Goal: Task Accomplishment & Management: Use online tool/utility

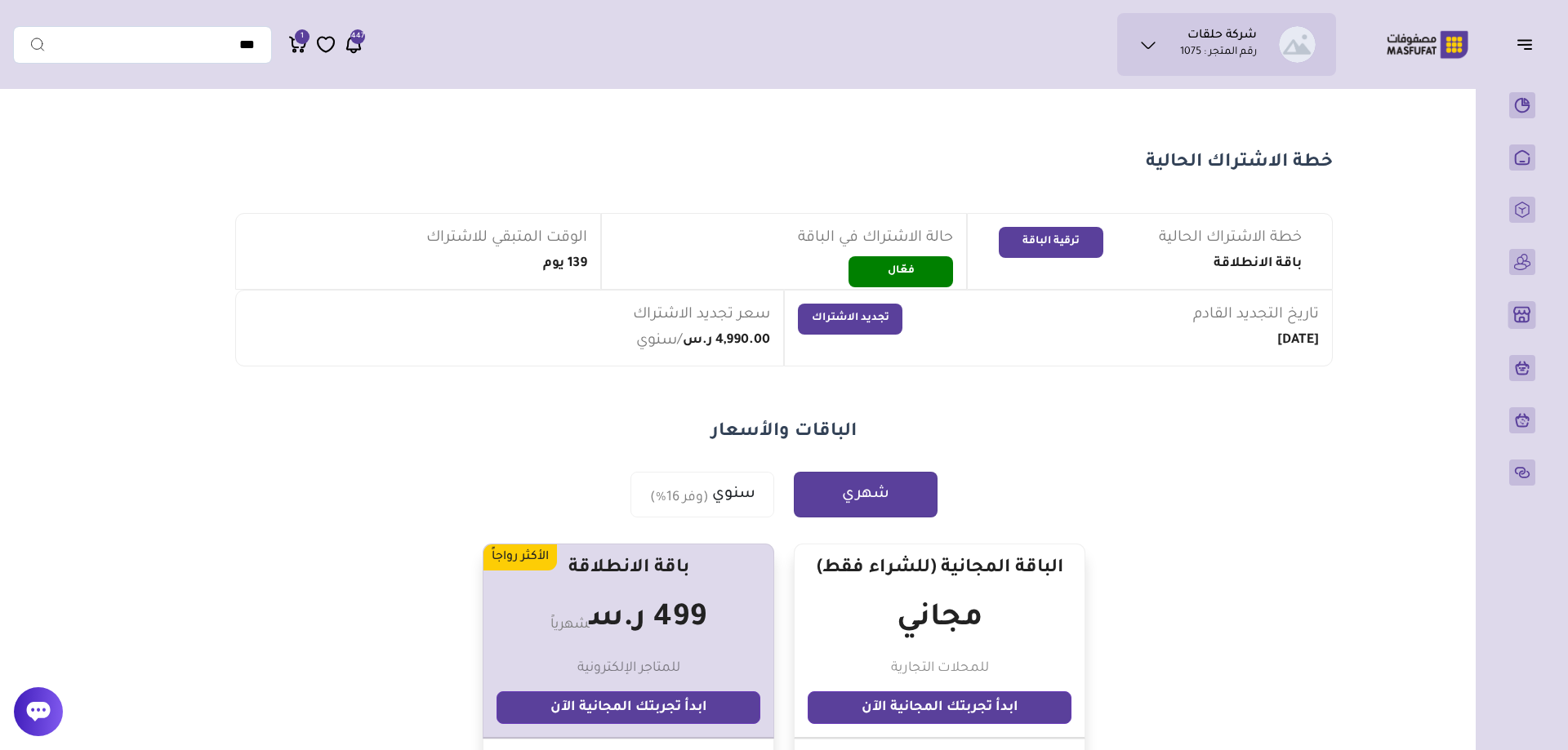
click at [789, 123] on section "خطة الاشتراك الحالية خطة الاشتراك الحالية باقة الانطلاقة ترقية الباقة حالة الاش…" at bounding box center [784, 693] width 1176 height 1192
click at [856, 124] on section "خطة الاشتراك الحالية خطة الاشتراك الحالية باقة الانطلاقة ترقية الباقة حالة الاش…" at bounding box center [784, 693] width 1176 height 1192
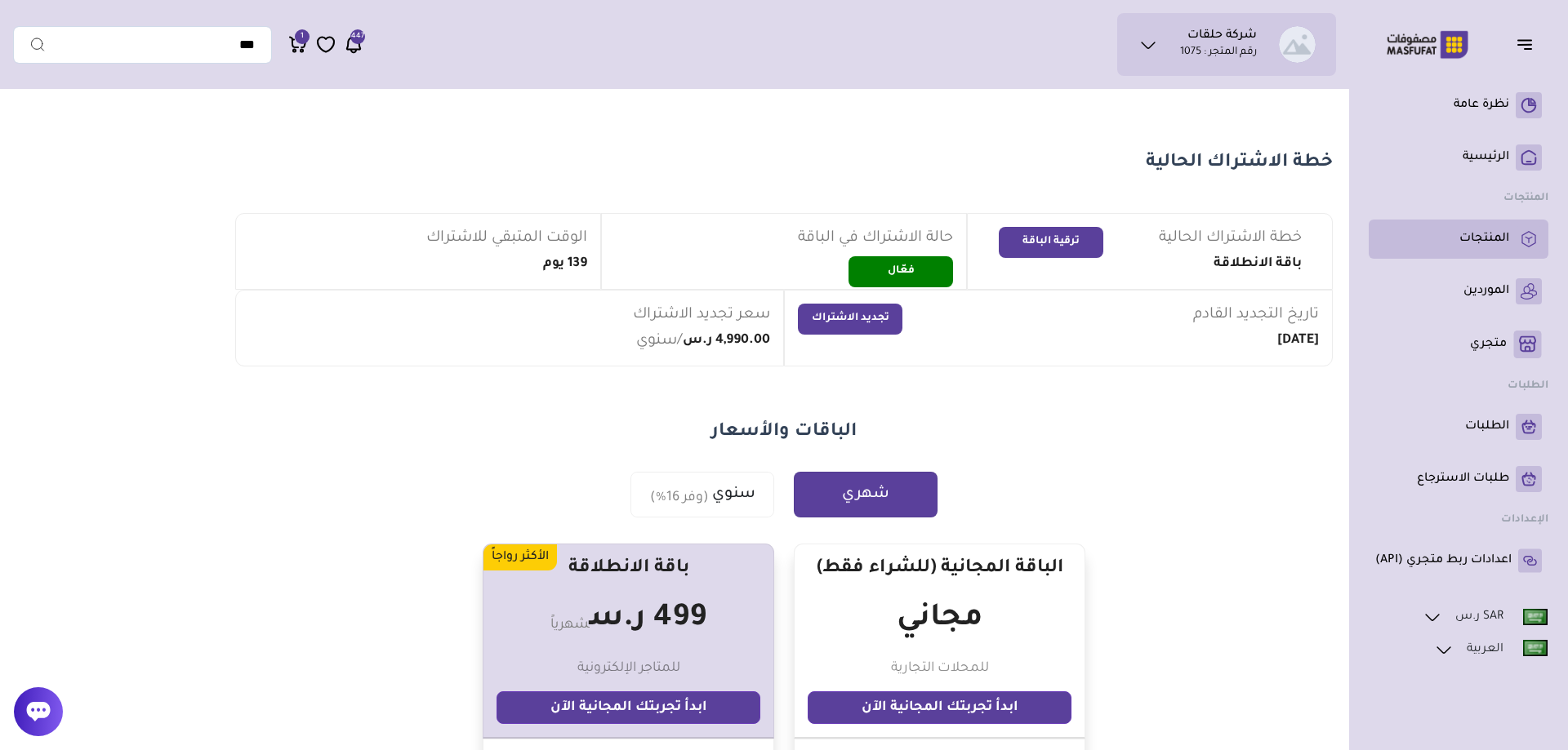
click at [1490, 245] on p "المنتجات" at bounding box center [1485, 239] width 50 height 16
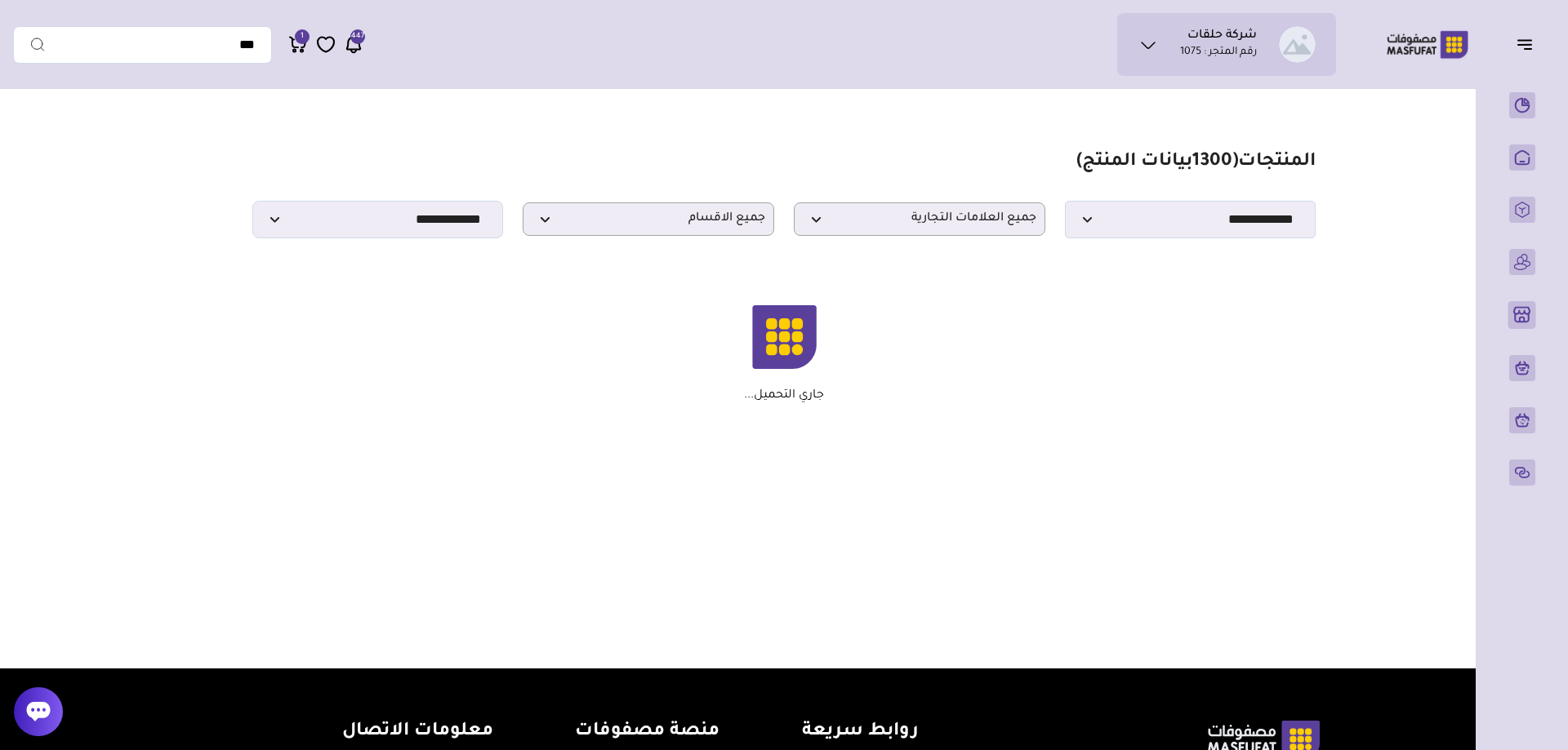
click at [1023, 151] on section "مزامنة ( 0 ) تحديد الكل إلغاء التحديد المنتجات (" at bounding box center [784, 276] width 1176 height 360
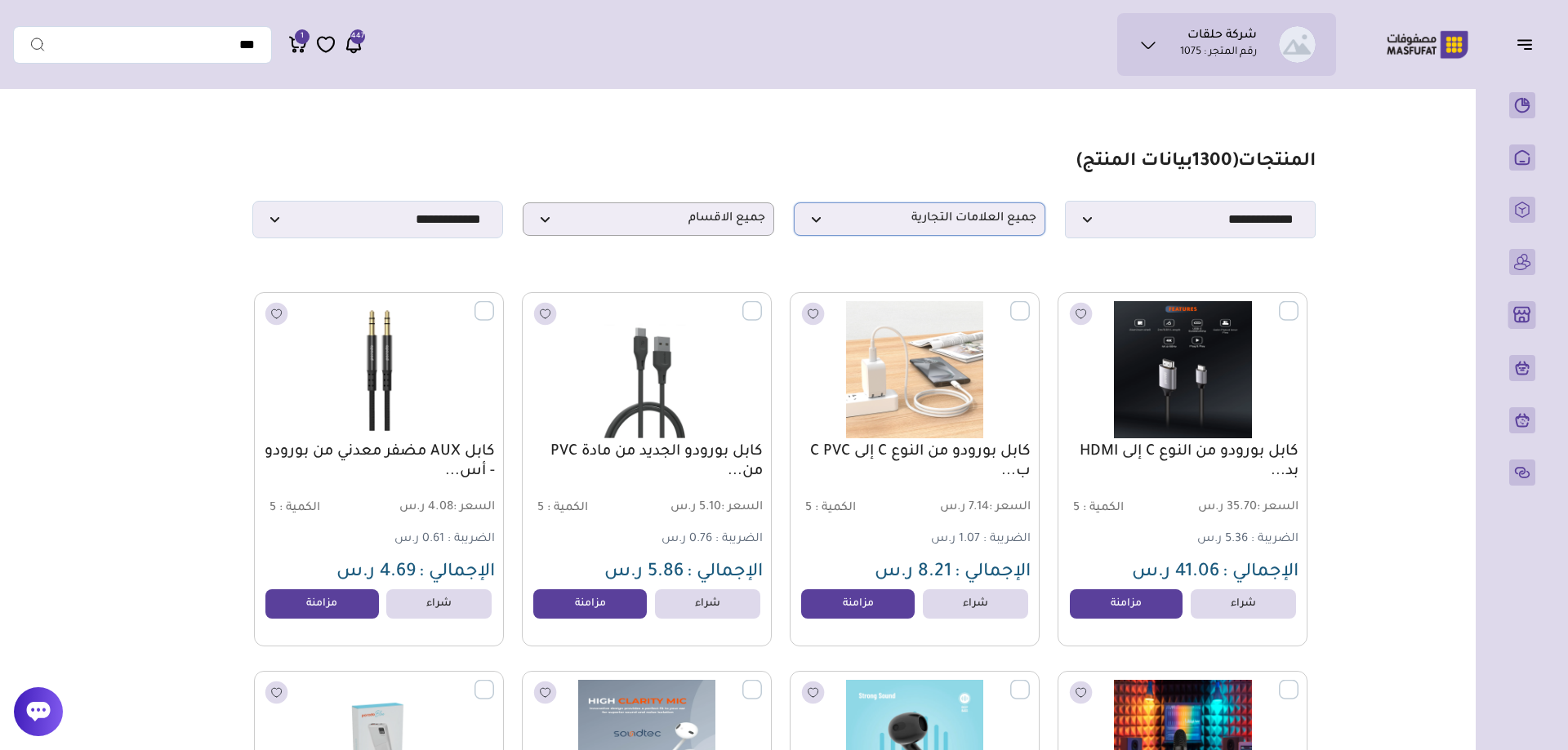
click at [886, 227] on span "جميع العلامات التجارية" at bounding box center [920, 219] width 234 height 16
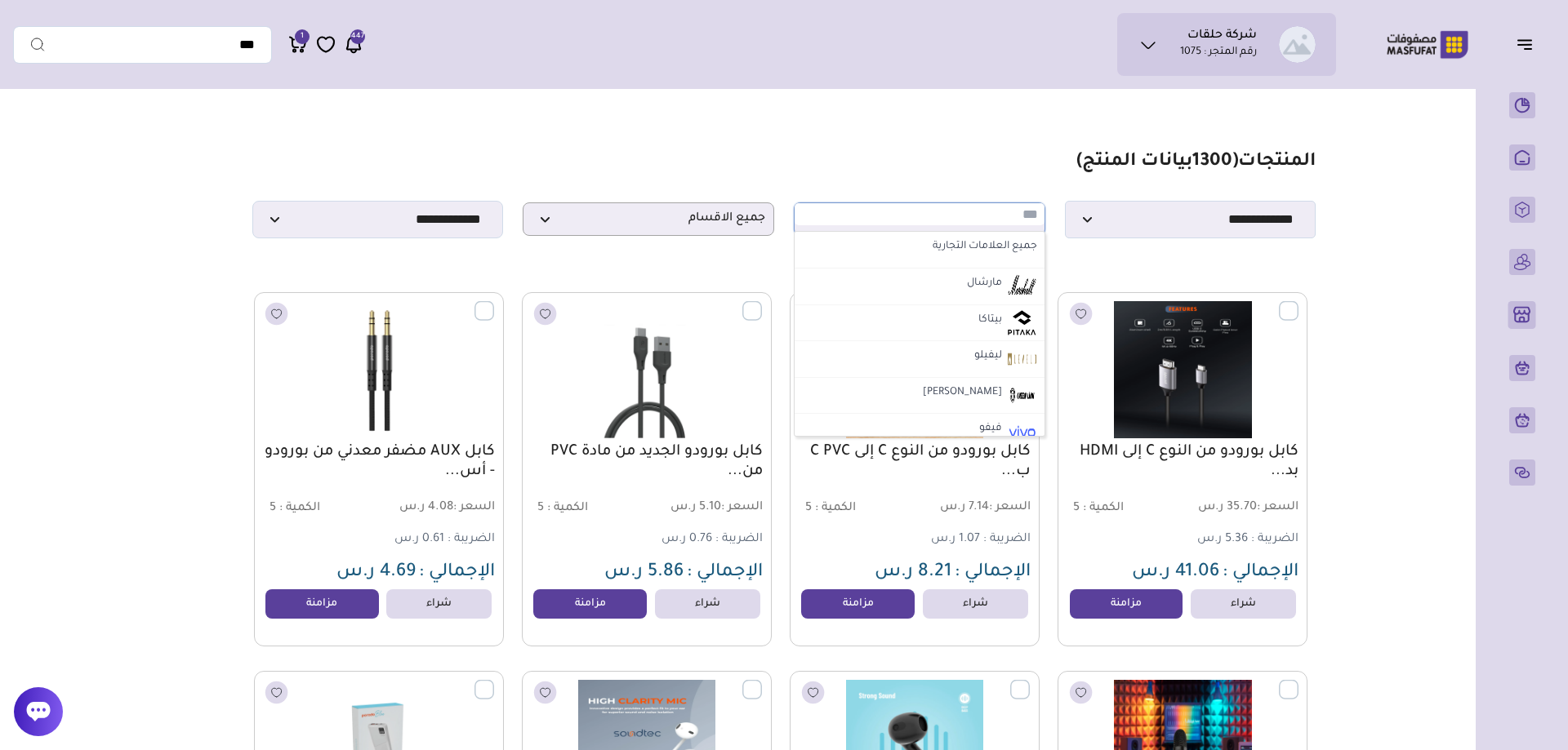
type input "*"
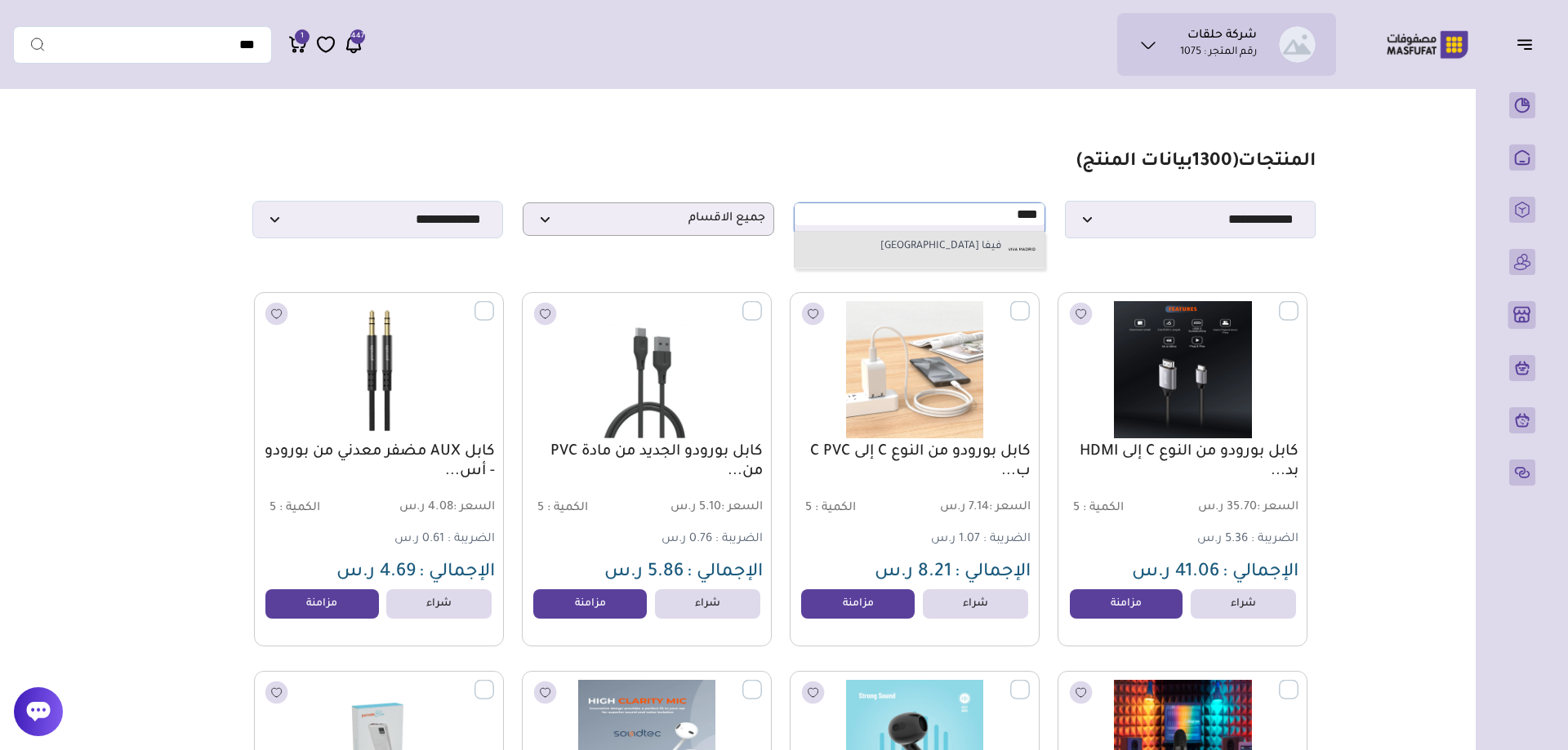
type input "****"
click at [942, 247] on li "فيفا مدريد" at bounding box center [920, 250] width 250 height 37
select select "**"
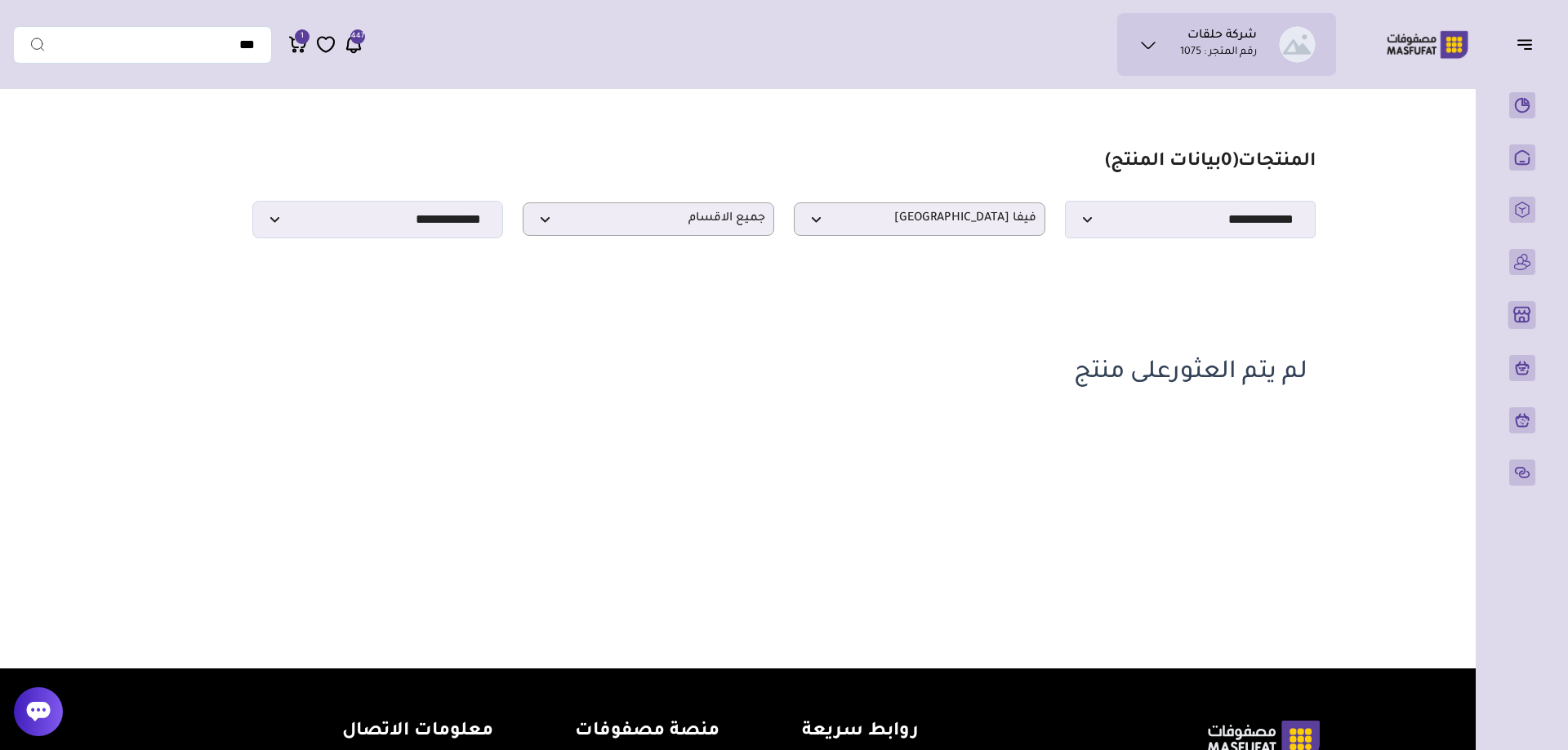
click at [897, 142] on section "مزامنة ( 0 ) تحديد الكل إلغاء التحديد المنتجات (" at bounding box center [784, 272] width 1176 height 352
click at [973, 215] on p "فيفا مدريد" at bounding box center [920, 219] width 252 height 34
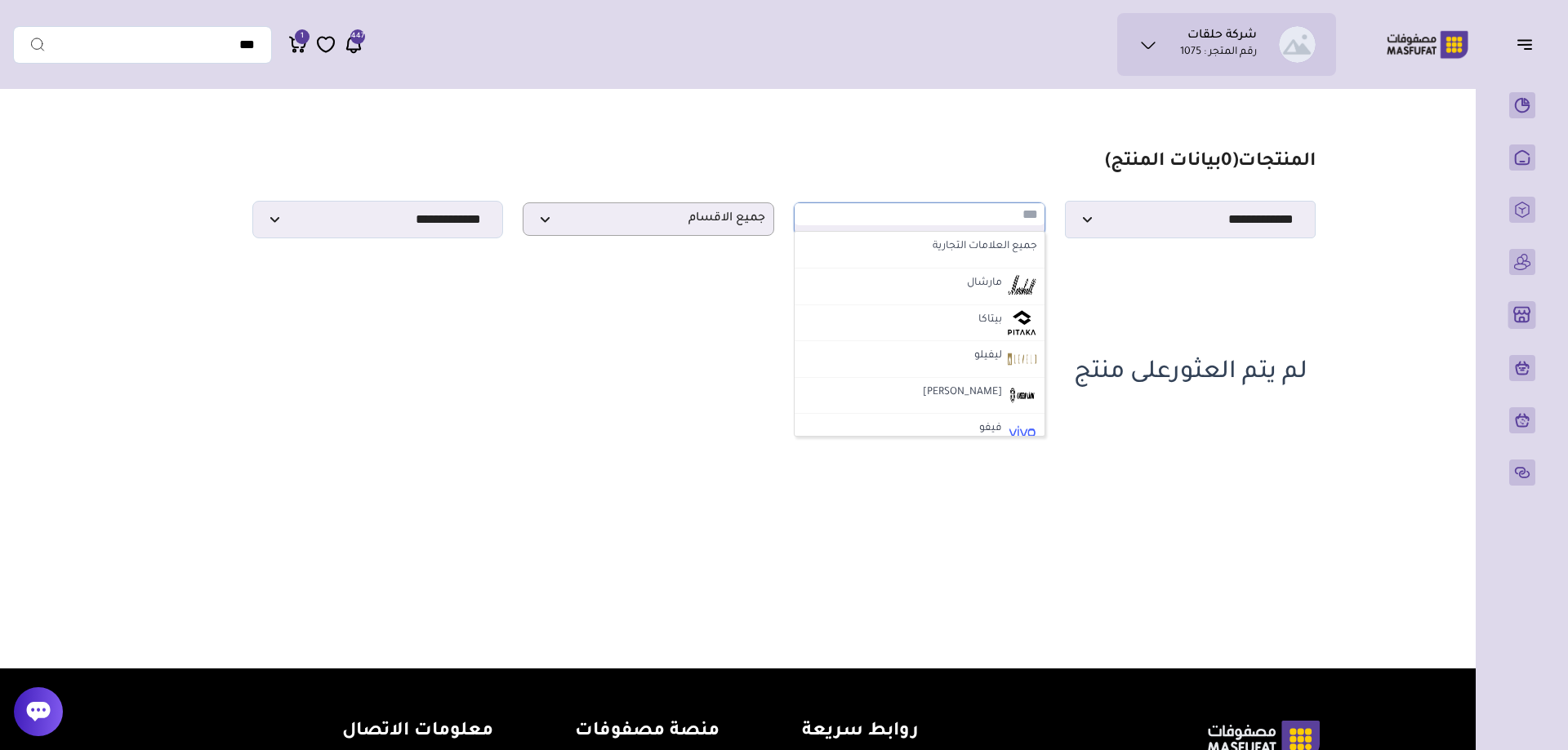
click at [973, 222] on input "text" at bounding box center [920, 214] width 250 height 22
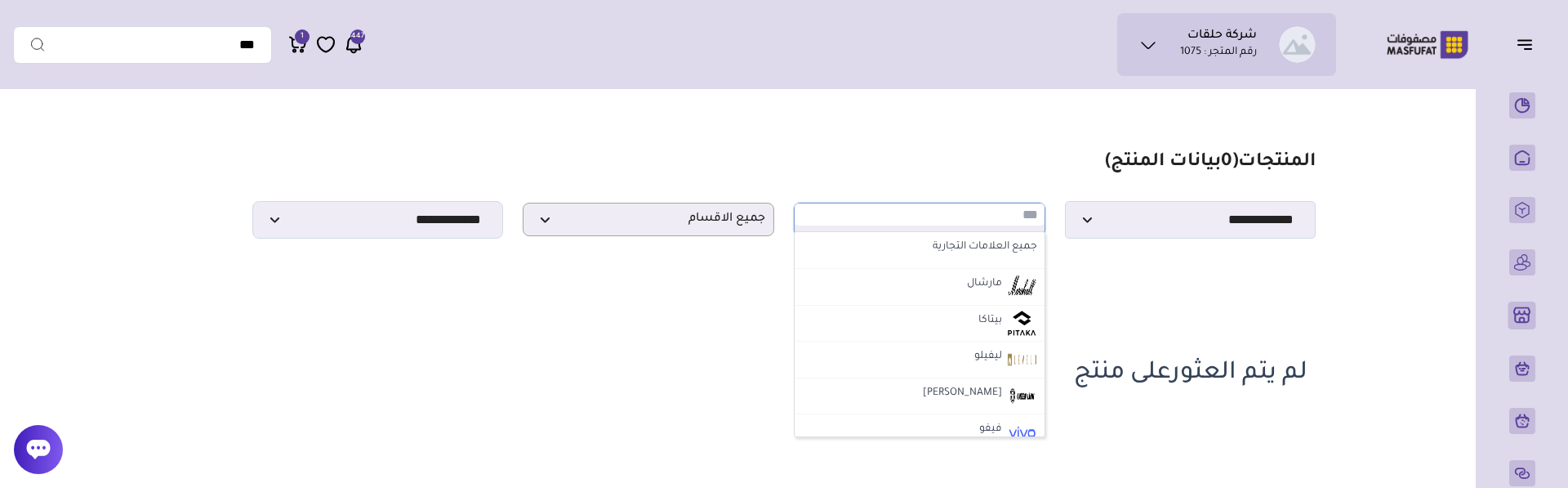
click at [931, 217] on input "text" at bounding box center [920, 214] width 250 height 22
type input "*"
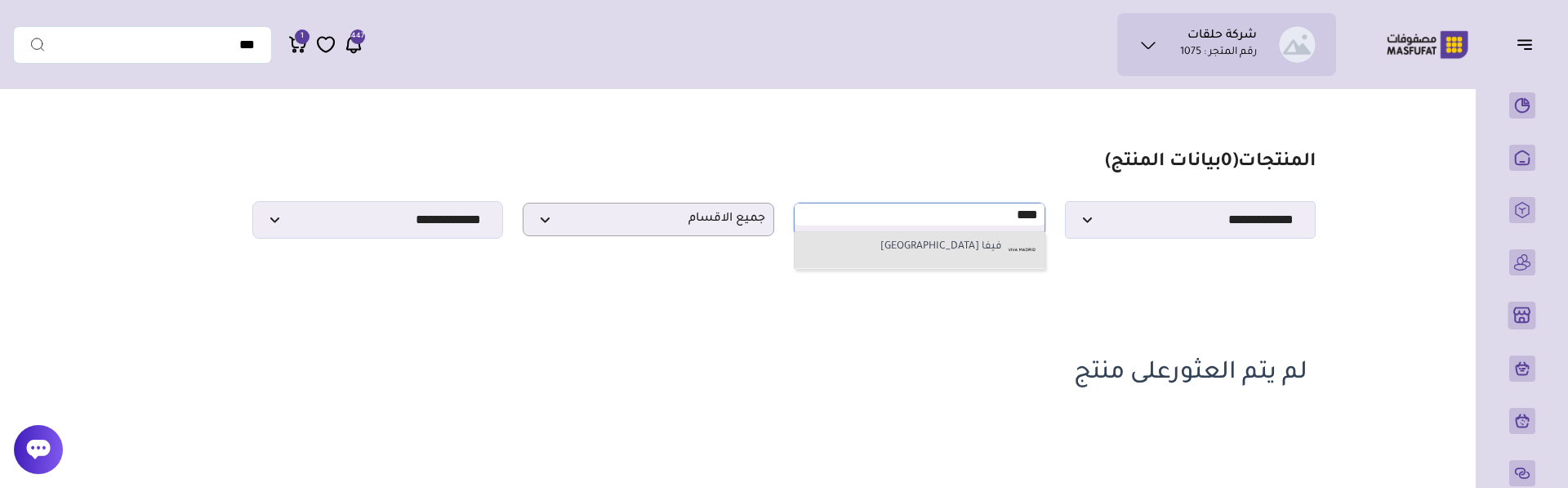
type input "****"
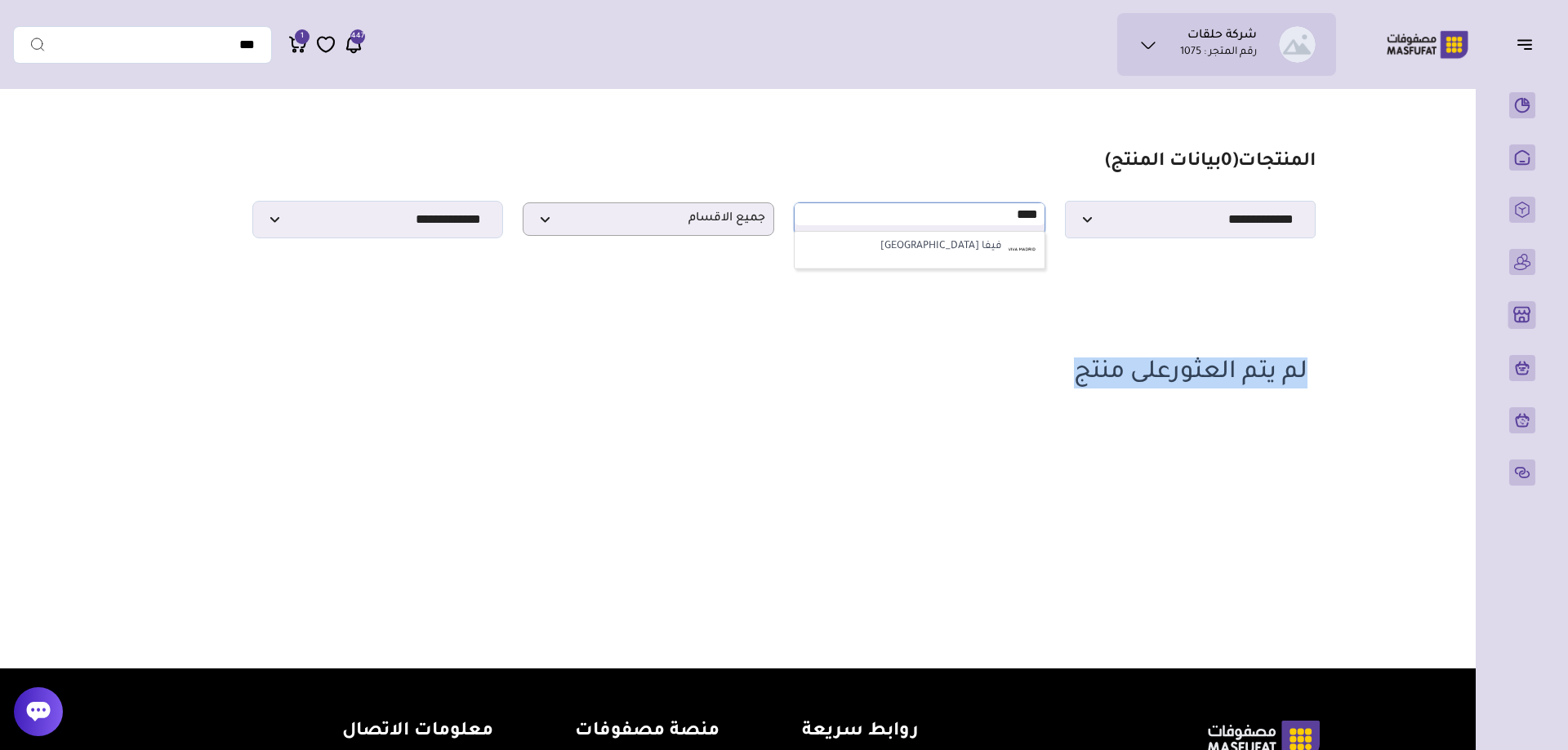
drag, startPoint x: 1028, startPoint y: 392, endPoint x: 1325, endPoint y: 378, distance: 297.3
click at [1325, 378] on section "مزامنة ( 0 ) تحديد الكل إلغاء التحديد المنتجات (" at bounding box center [784, 272] width 1176 height 352
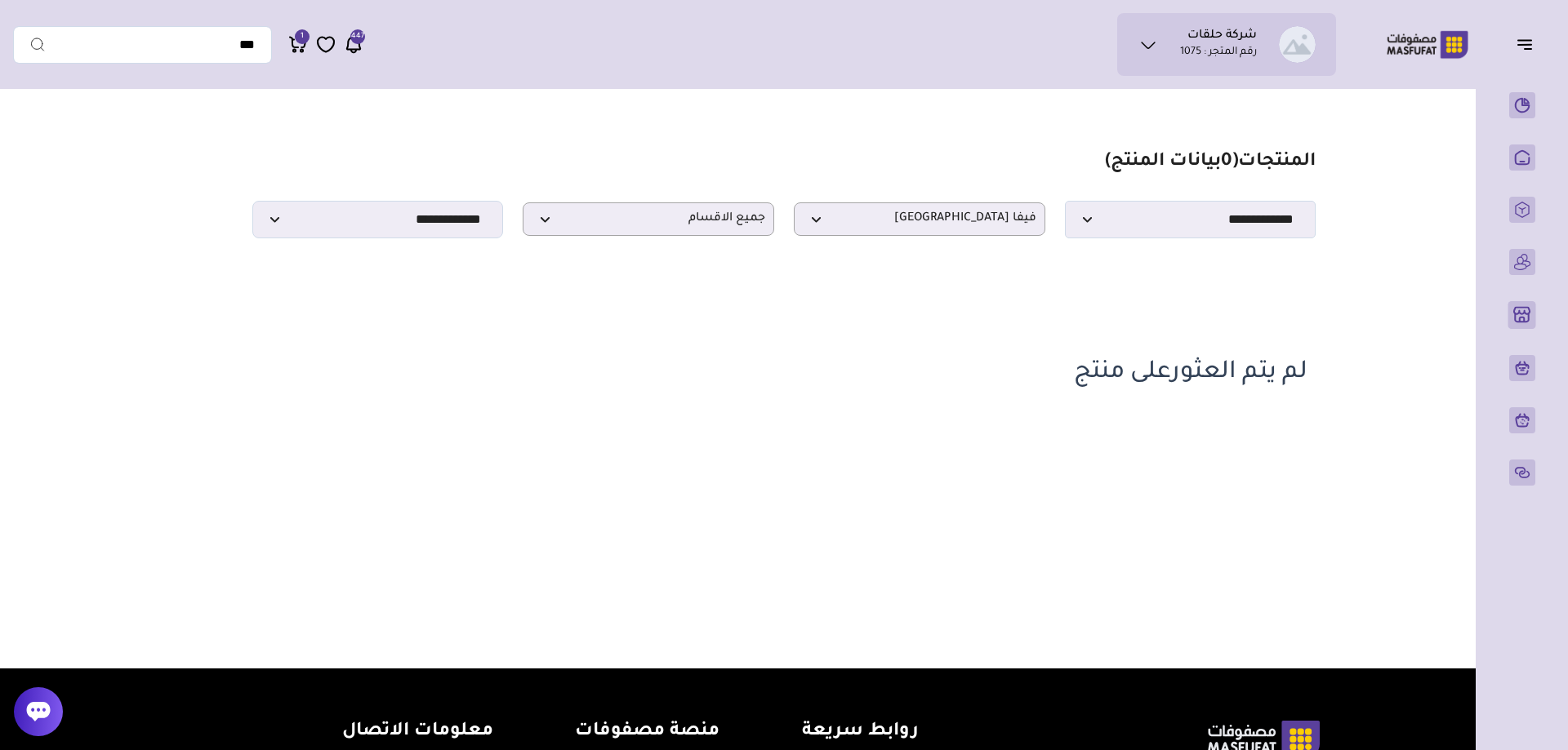
click at [1325, 377] on section "مزامنة ( 0 ) تحديد الكل إلغاء التحديد المنتجات (" at bounding box center [784, 272] width 1176 height 352
drag, startPoint x: 1263, startPoint y: 375, endPoint x: 976, endPoint y: 379, distance: 287.0
click at [978, 379] on section "مزامنة ( 0 ) تحديد الكل إلغاء التحديد المنتجات (" at bounding box center [784, 272] width 1176 height 352
click at [952, 382] on h2 "لم يتم العثورعلى منتج" at bounding box center [784, 373] width 1048 height 31
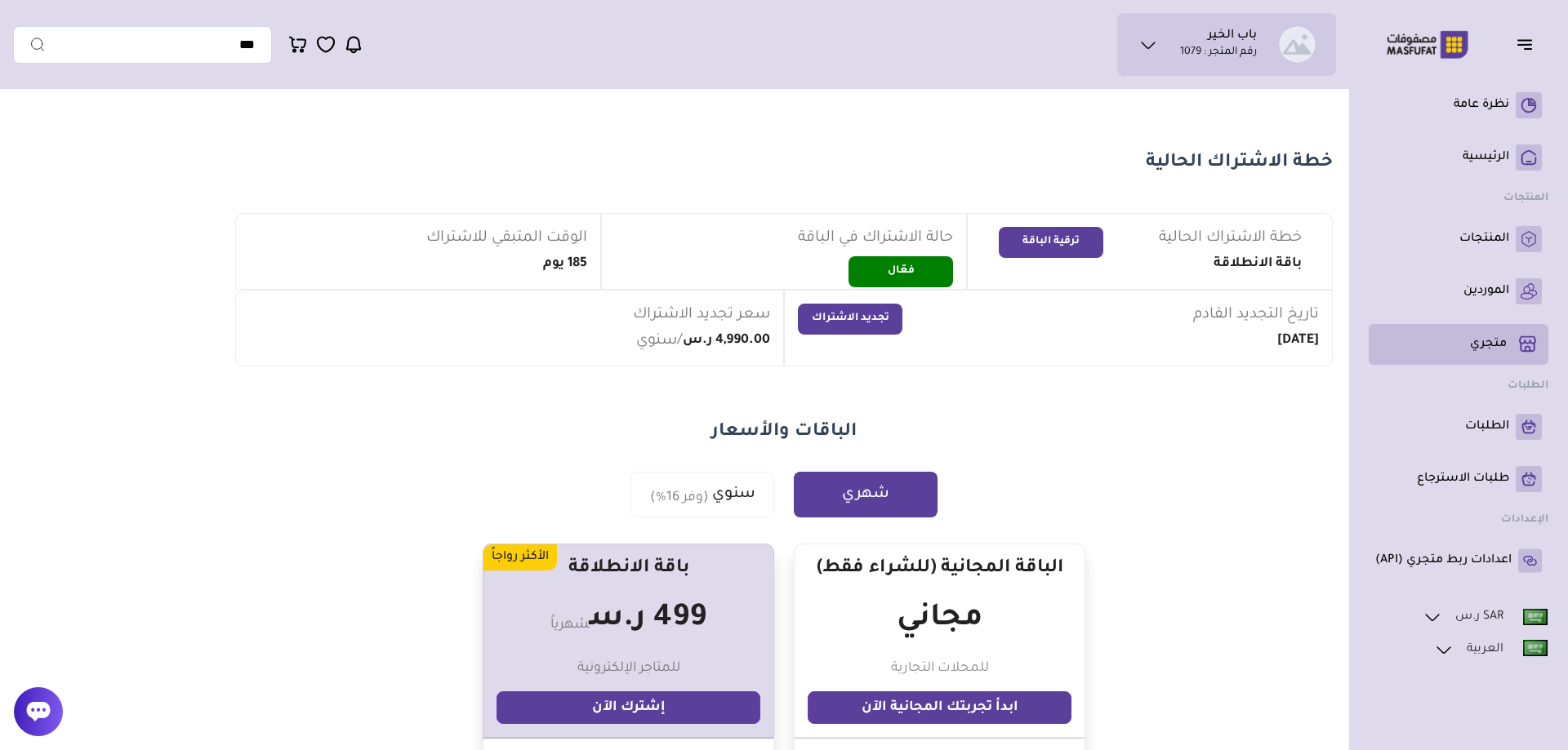
click at [1482, 342] on p "متجري ( 0 )" at bounding box center [1488, 344] width 37 height 16
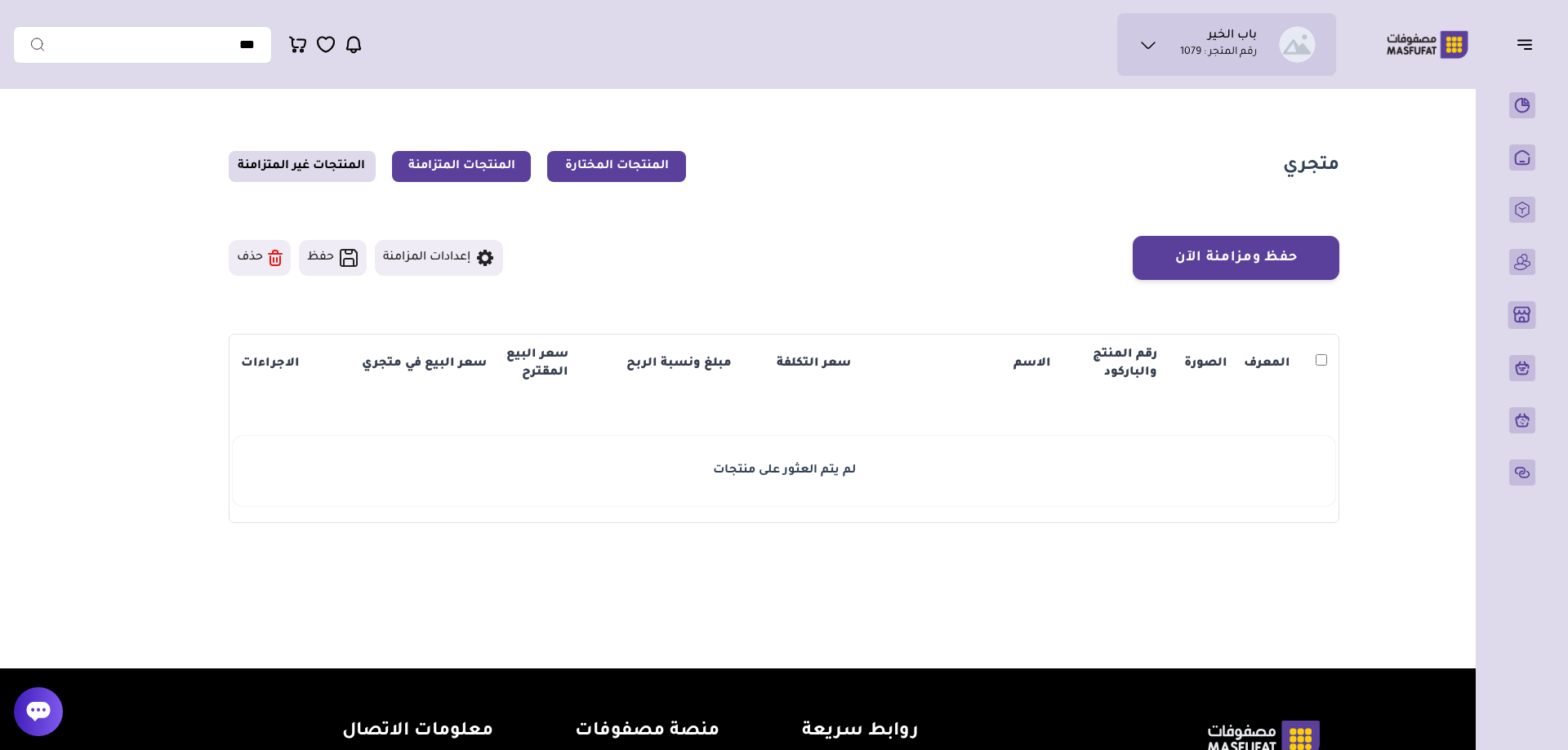
click at [464, 161] on link "المنتجات المتزامنة" at bounding box center [462, 165] width 139 height 31
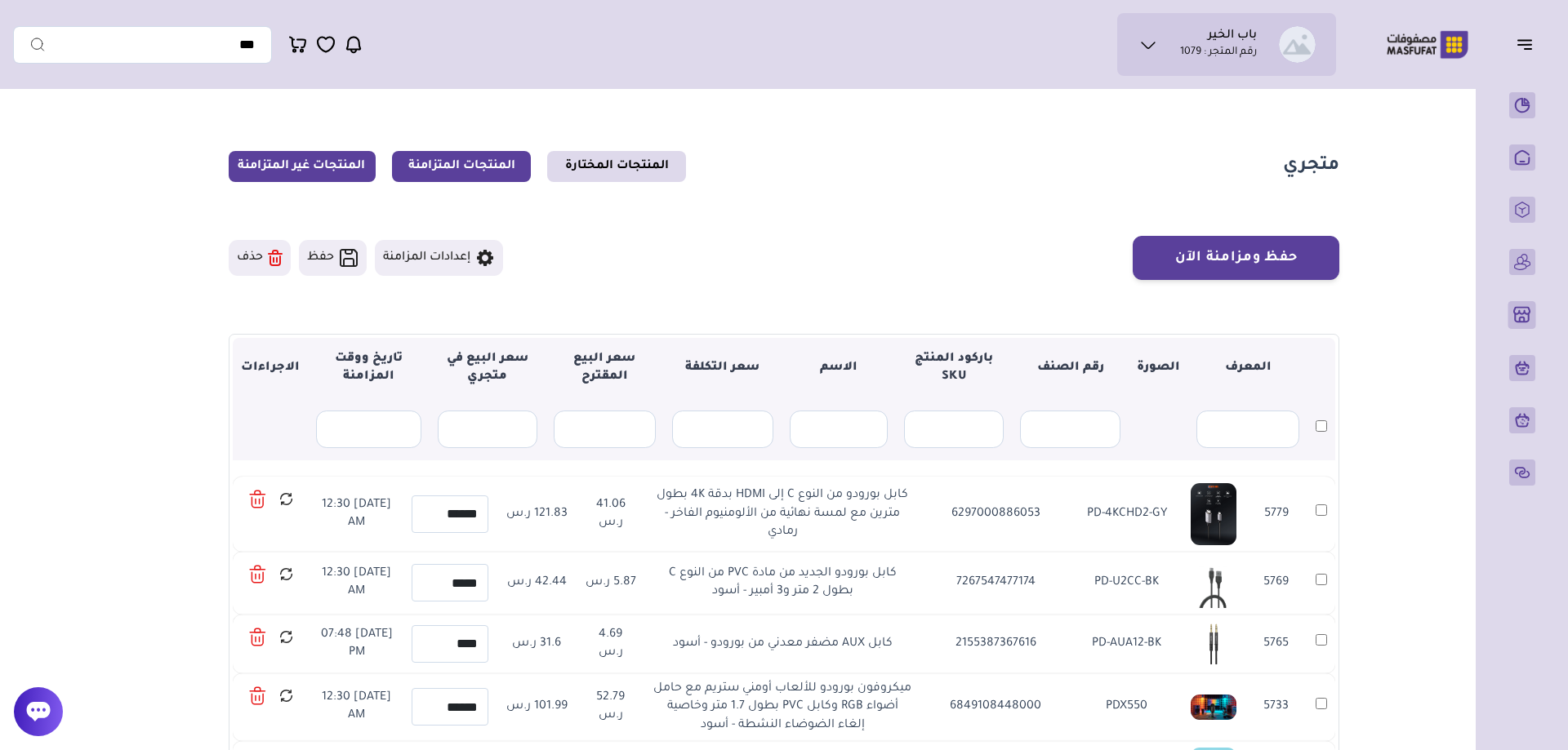
click at [328, 161] on link "المنتجات غير المتزامنة" at bounding box center [302, 165] width 147 height 31
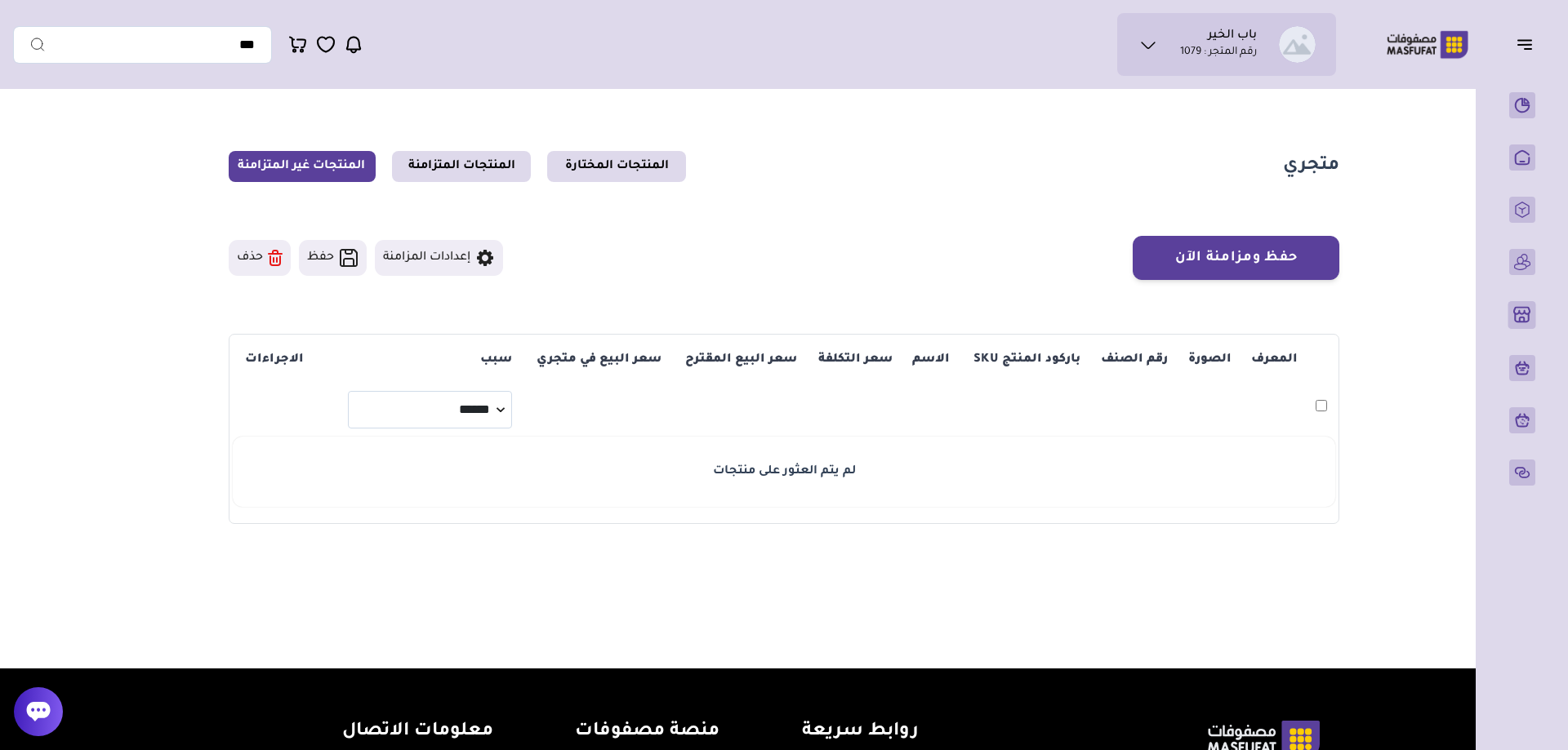
click at [491, 107] on section "متجري المنتجات المختارة المنتجات المتزامنة المنتجات غير المتزامنة حفظ ومزامنة ا…" at bounding box center [784, 337] width 1176 height 481
click at [472, 167] on link "المنتجات المتزامنة" at bounding box center [462, 165] width 139 height 31
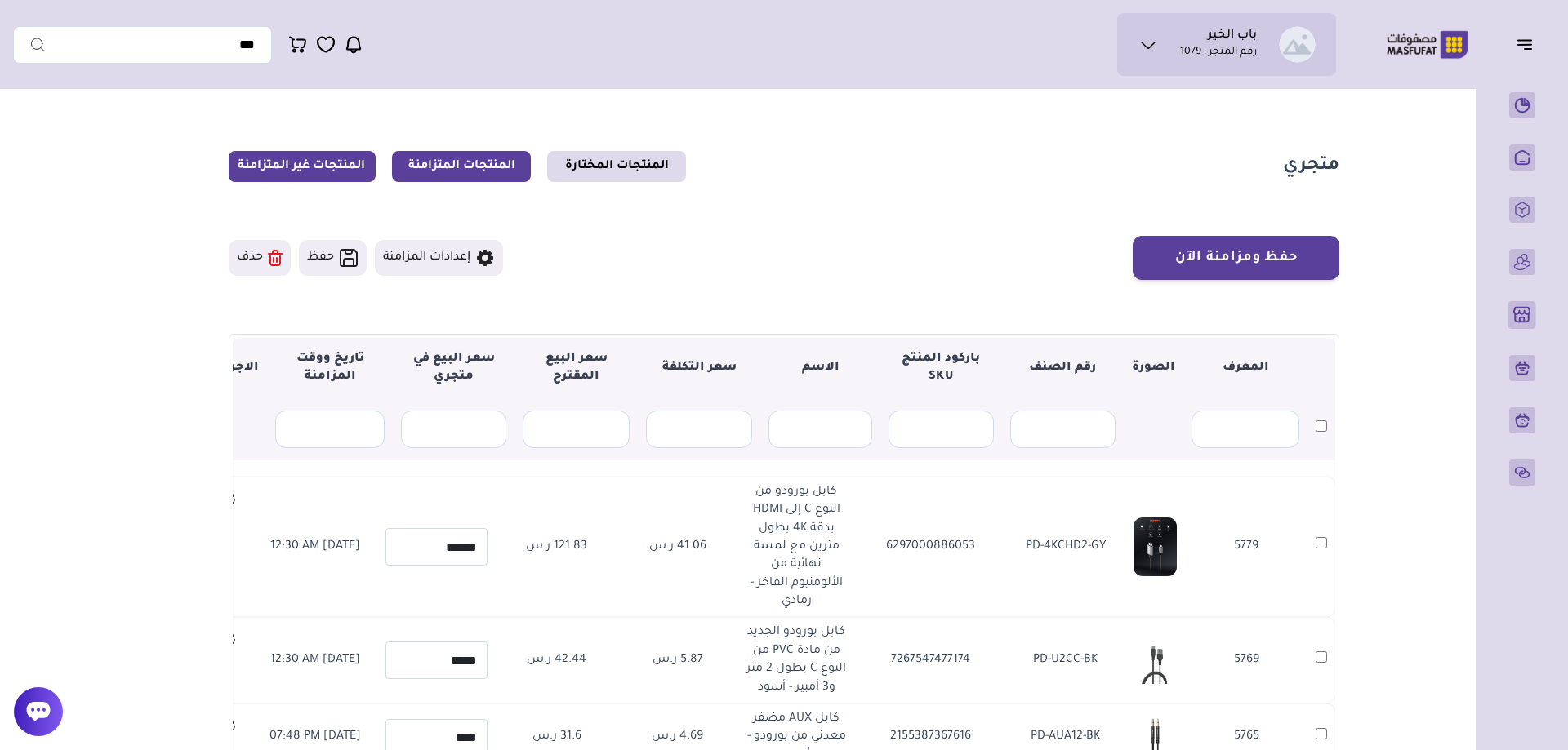
click at [327, 175] on link "المنتجات غير المتزامنة" at bounding box center [302, 165] width 147 height 31
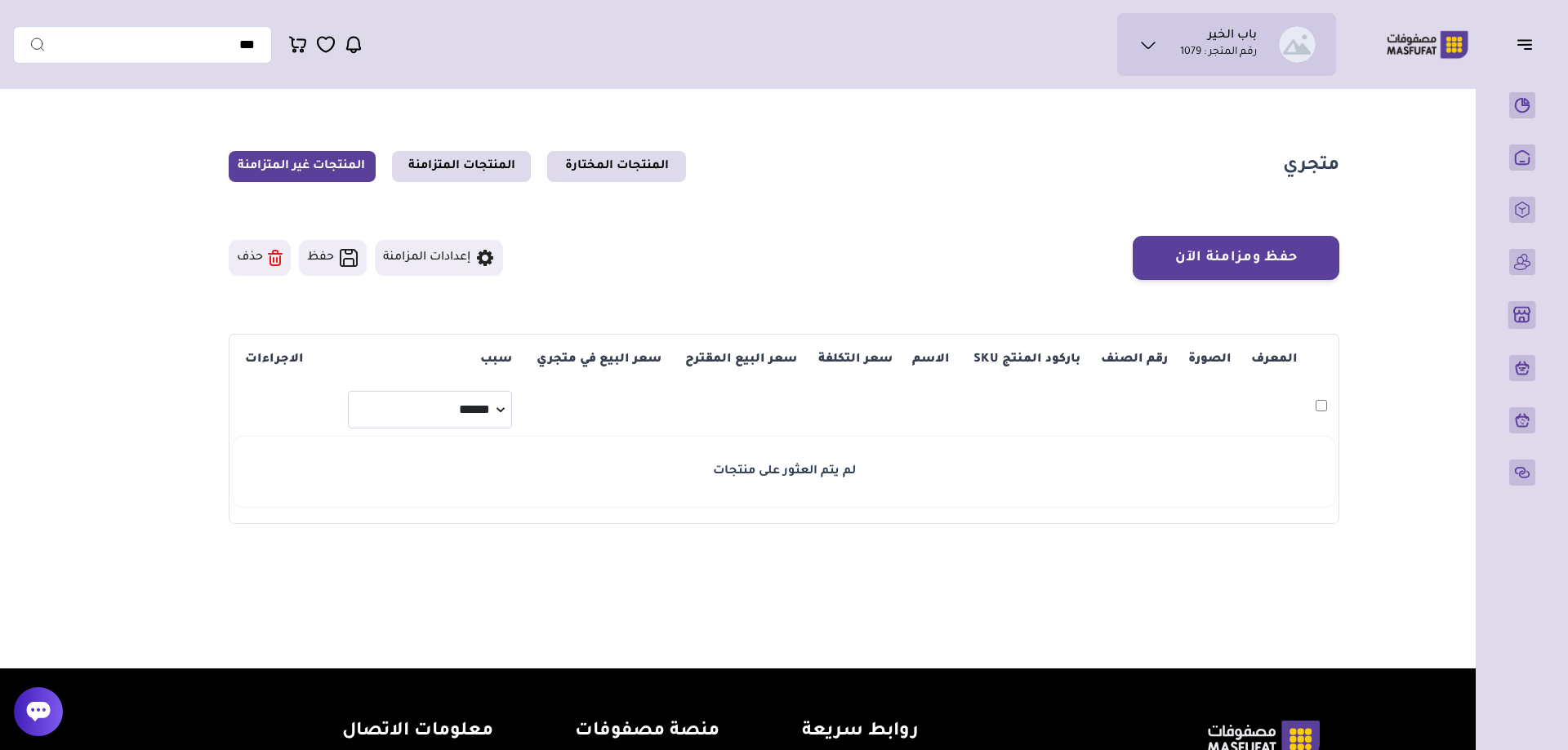
click at [590, 312] on section "حفظ ومزامنة الآن حفظ ومزامنة الآن إعدادات المزامنة سبب" at bounding box center [784, 379] width 1111 height 288
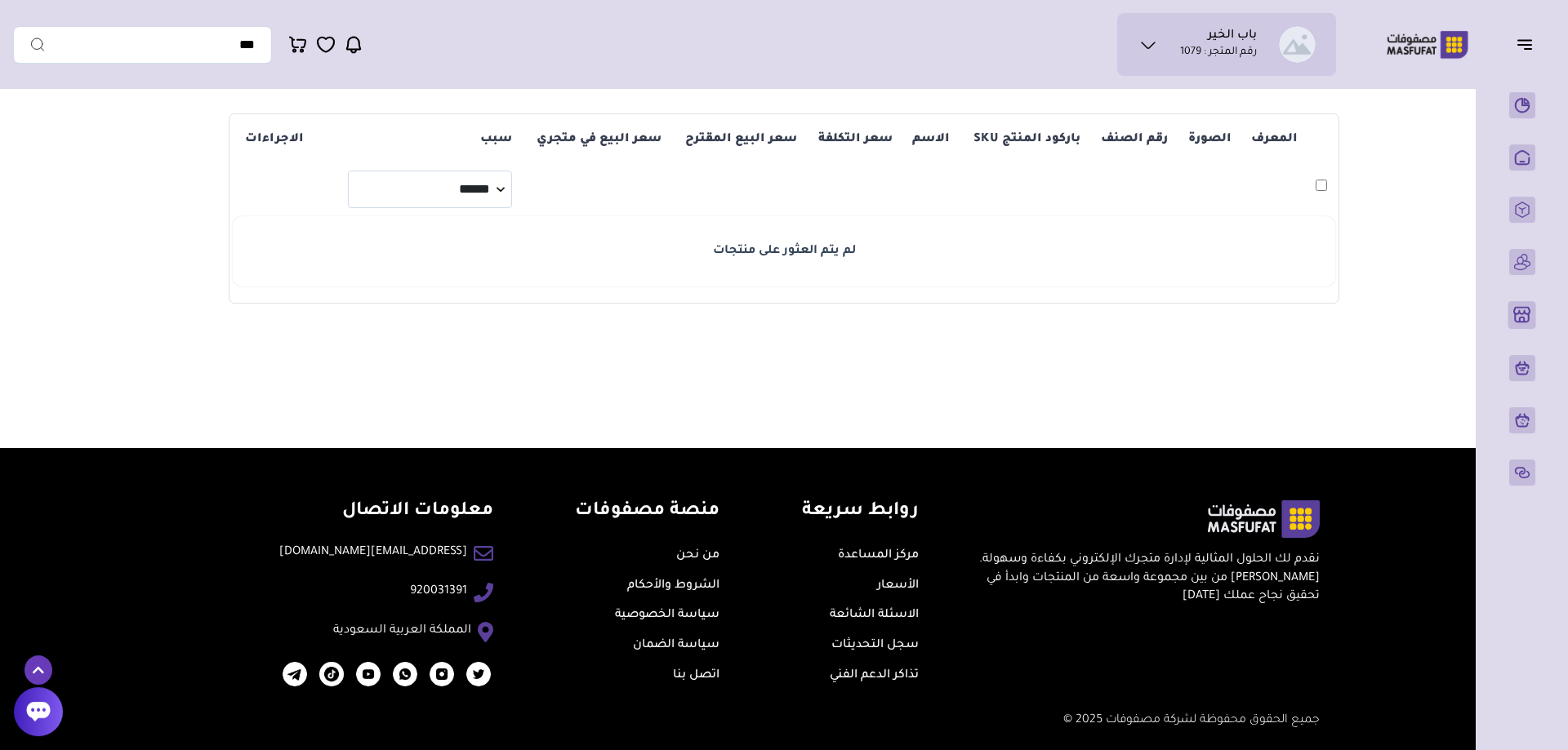
scroll to position [225, 0]
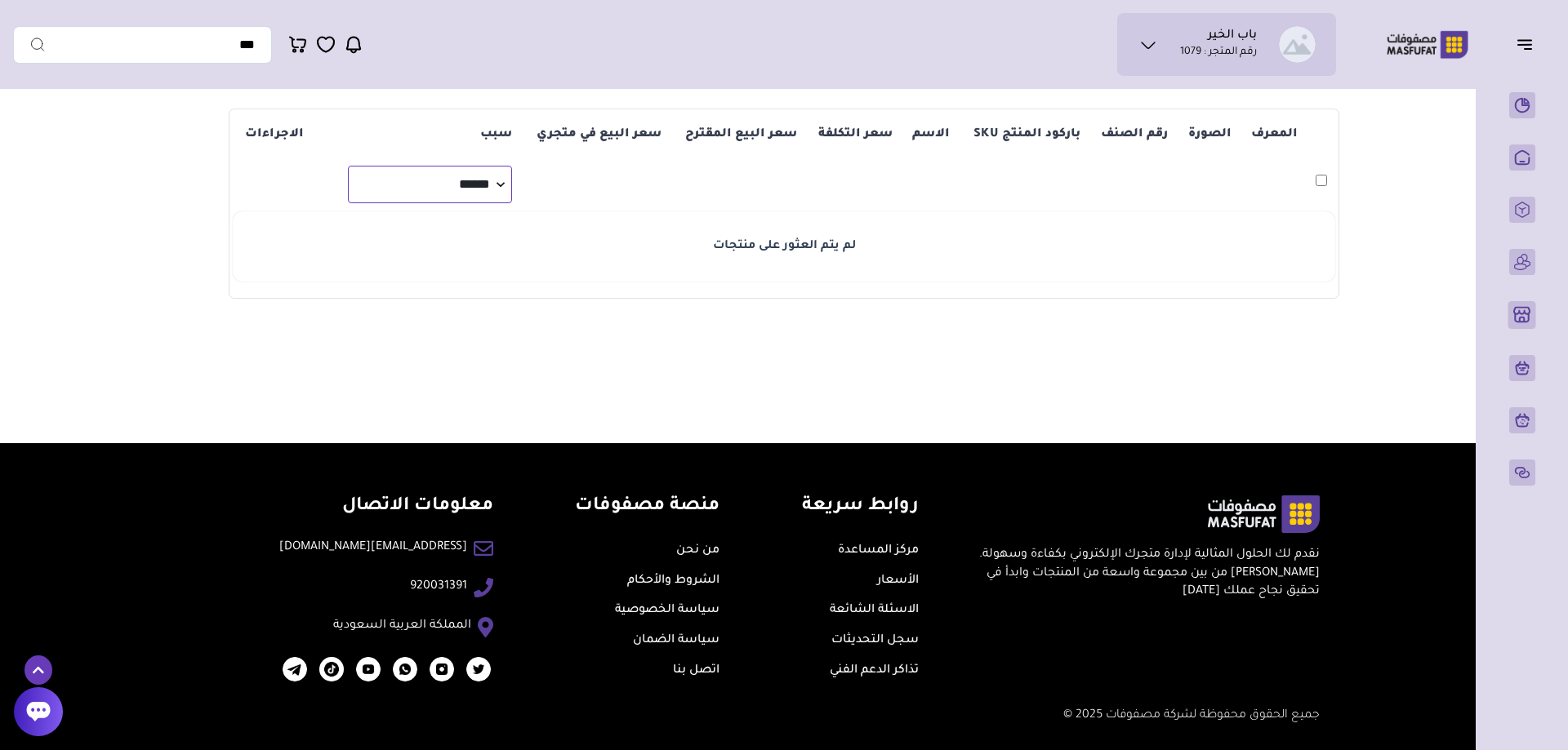
click at [348, 165] on select "**********" at bounding box center [430, 184] width 165 height 38
select select "**********"
click option "********" at bounding box center [0, 0] width 0 height 0
click at [504, 233] on td "لم يتم العثور على منتجات" at bounding box center [784, 246] width 1102 height 70
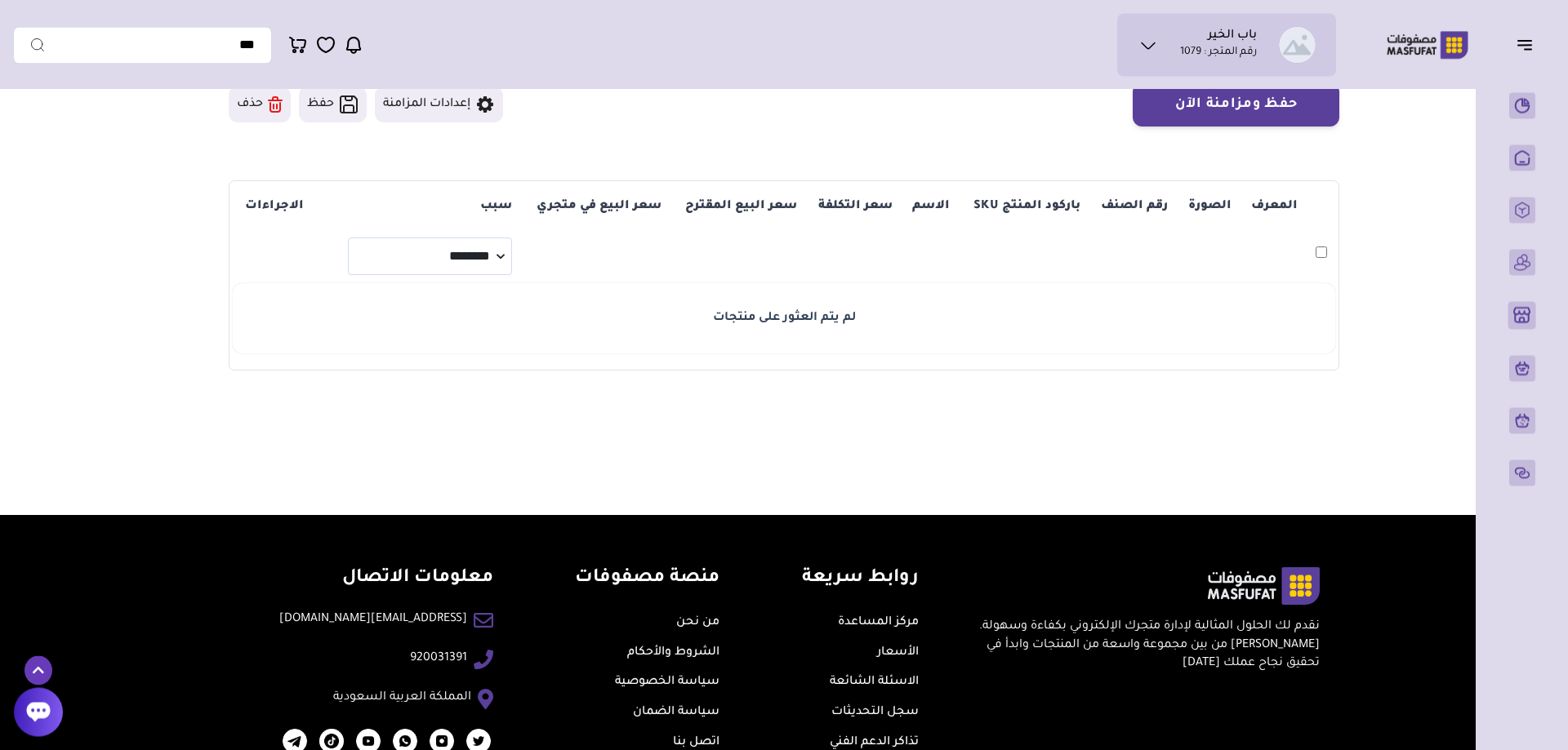
scroll to position [0, 0]
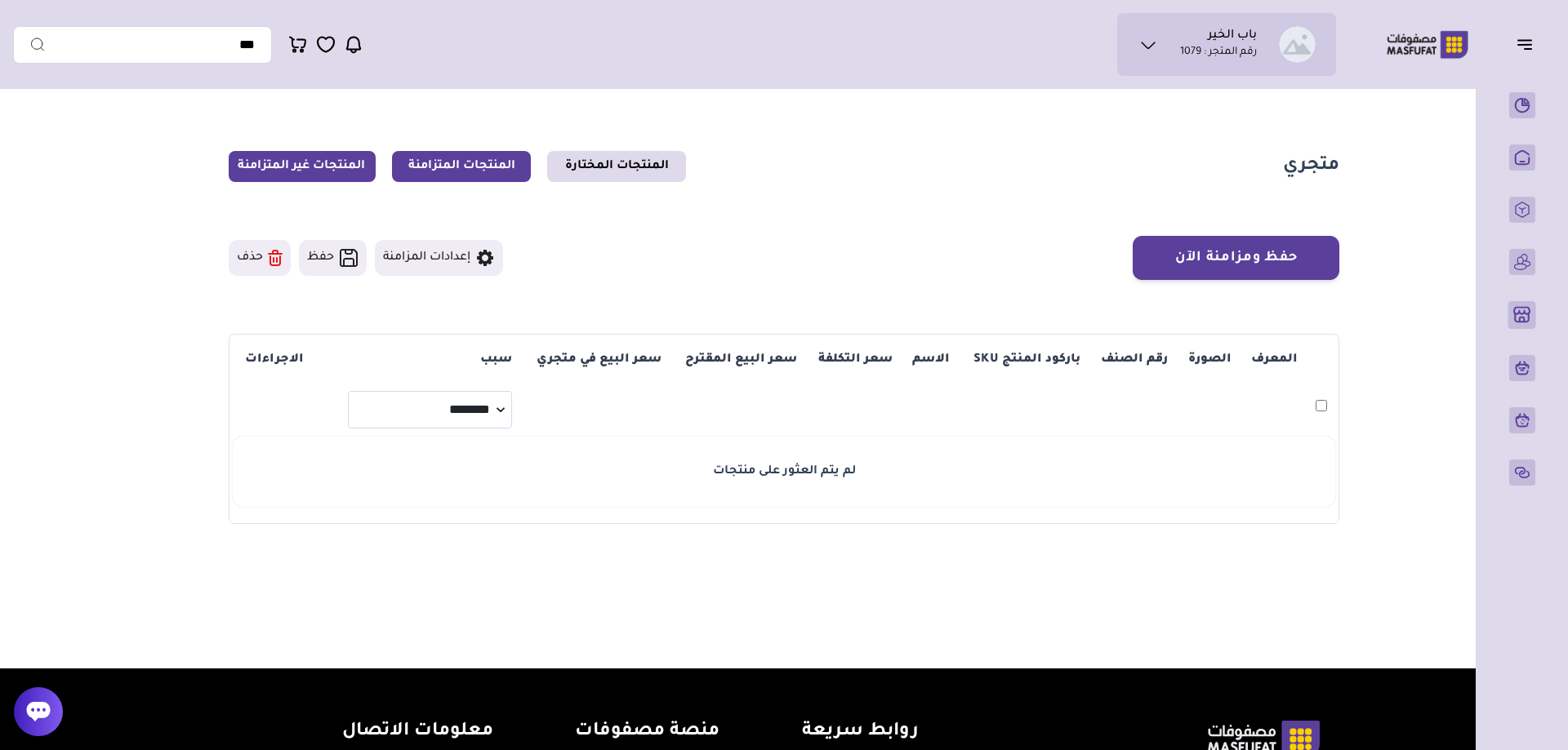
click at [453, 171] on link "المنتجات المتزامنة" at bounding box center [462, 165] width 139 height 31
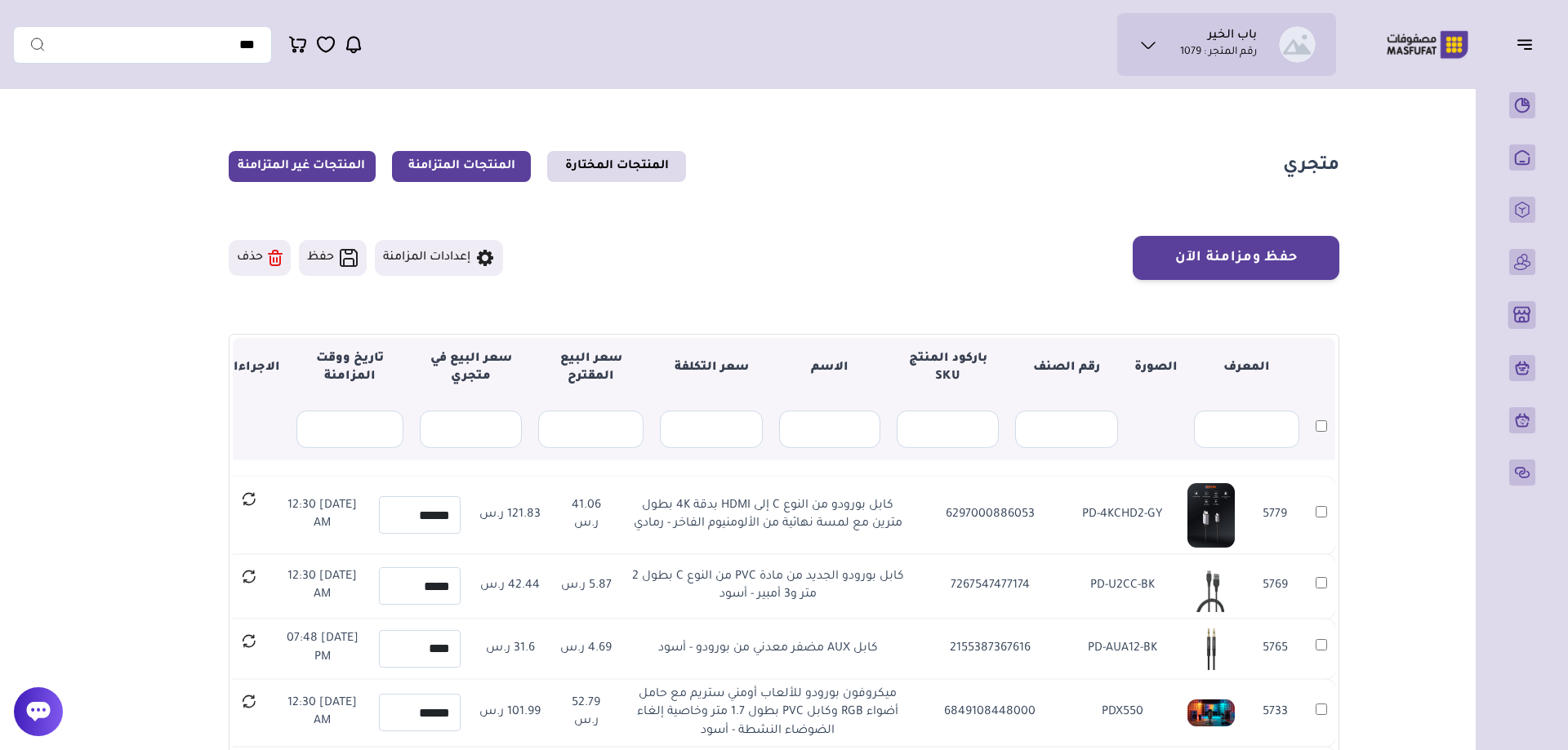
click at [327, 151] on link "المنتجات غير المتزامنة" at bounding box center [302, 165] width 147 height 31
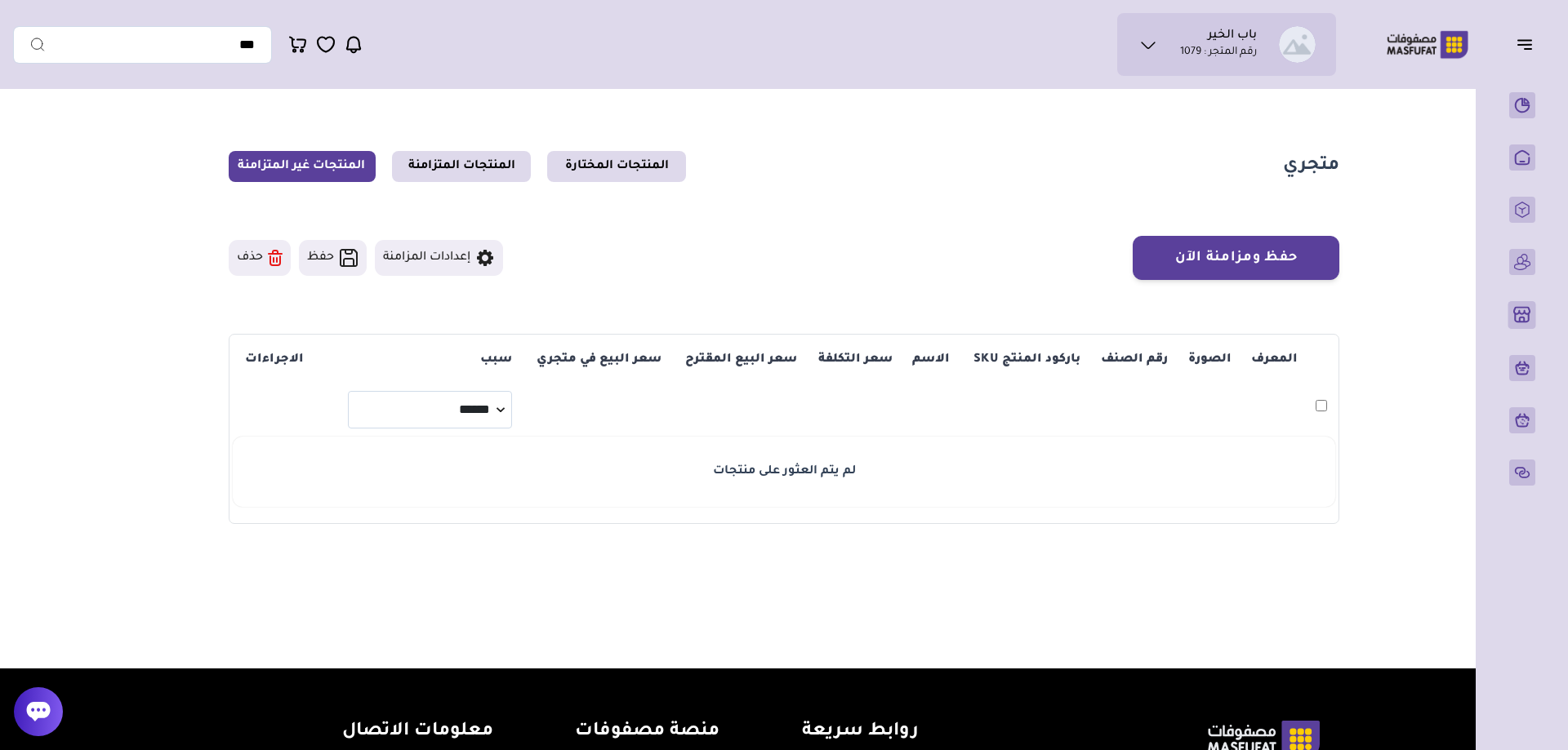
click at [1190, 49] on p "رقم المتجر : 1079" at bounding box center [1218, 53] width 76 height 16
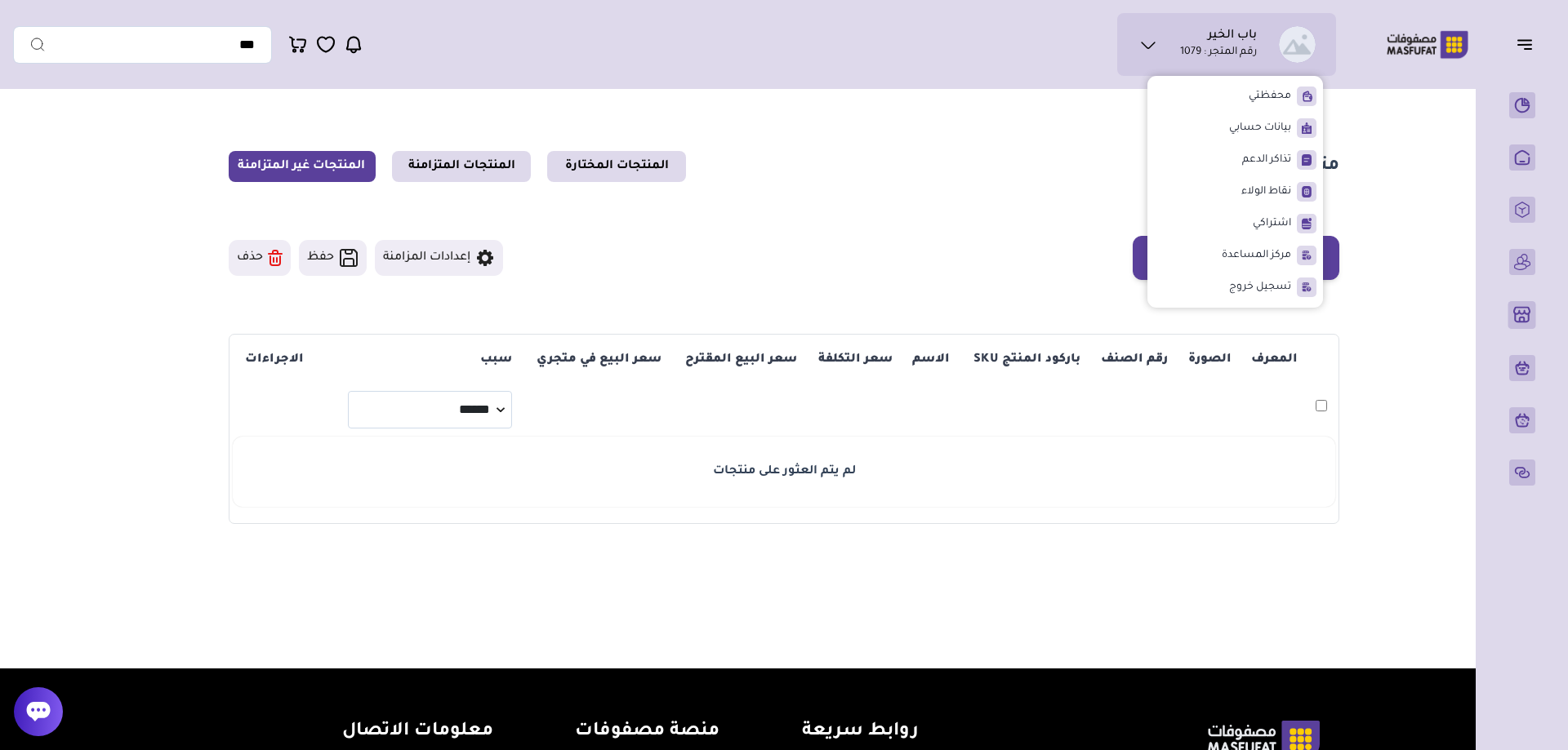
click at [995, 123] on section "متجري المنتجات المختارة المنتجات المتزامنة المنتجات غير المتزامنة حفظ ومزامنة ا…" at bounding box center [784, 337] width 1176 height 481
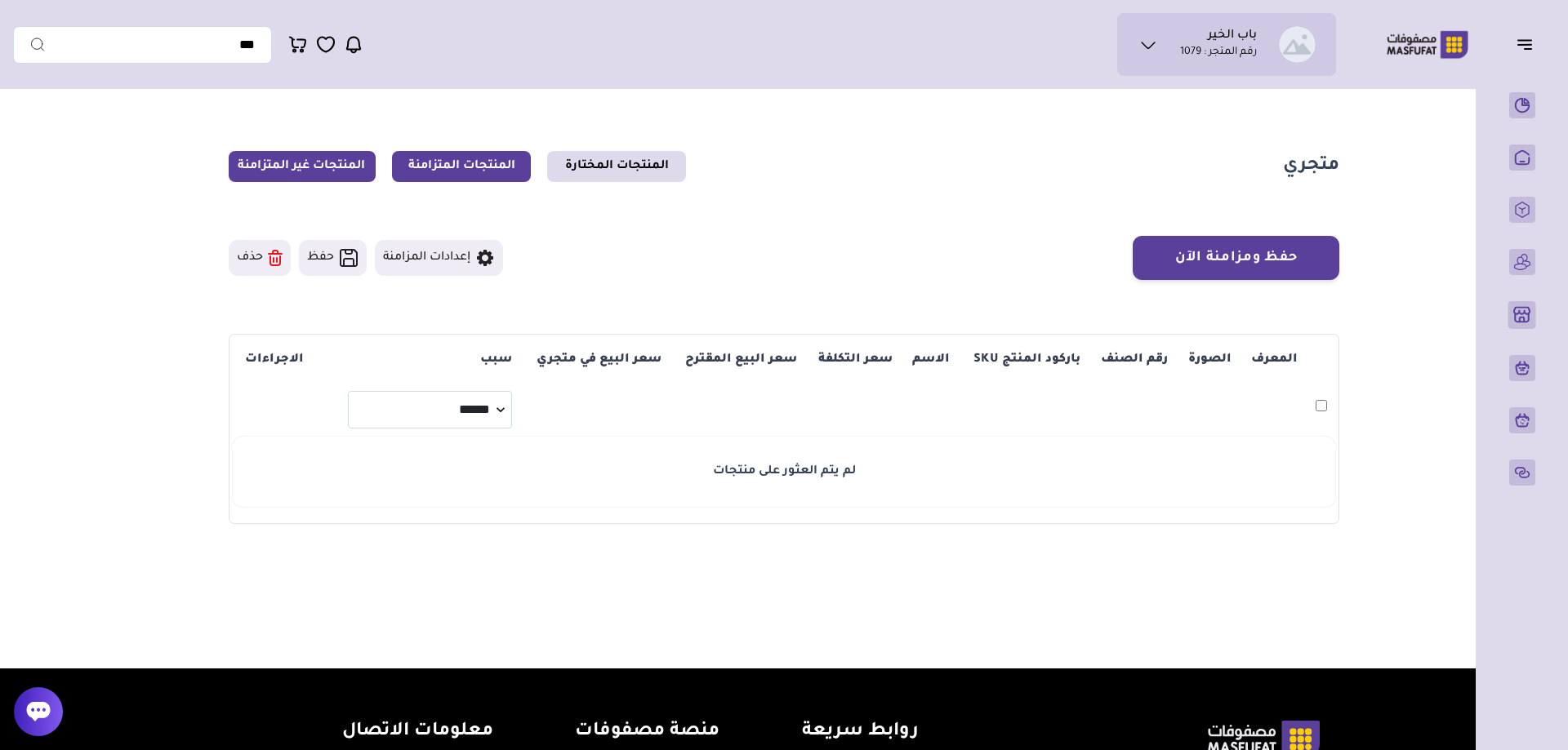
click at [499, 161] on link "المنتجات المتزامنة" at bounding box center [462, 165] width 139 height 31
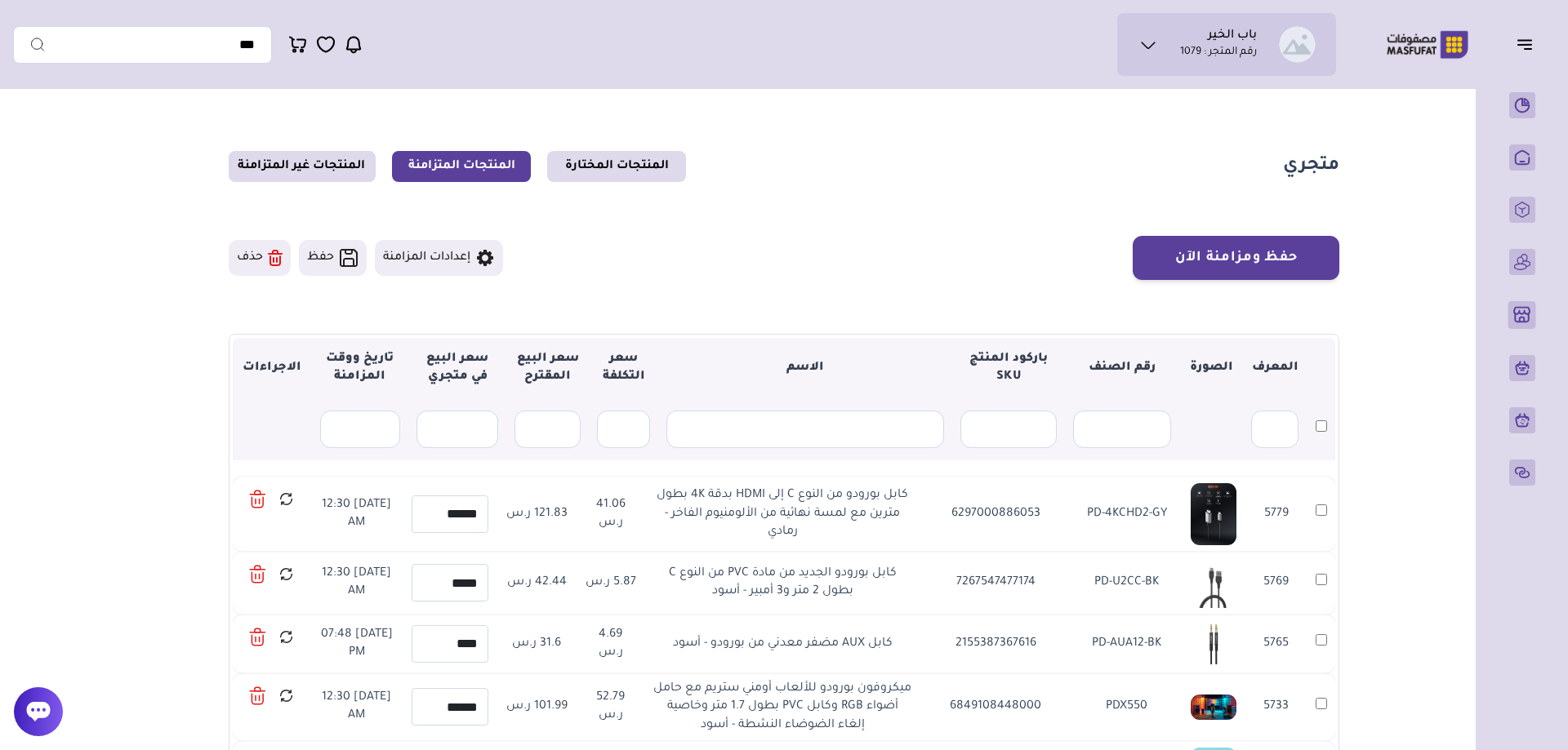
click at [1376, 128] on main "متجري المنتجات المختارة المنتجات المتزامنة المنتجات غير المتزامنة حفظ ومزامنة ا…" at bounding box center [784, 526] width 1542 height 859
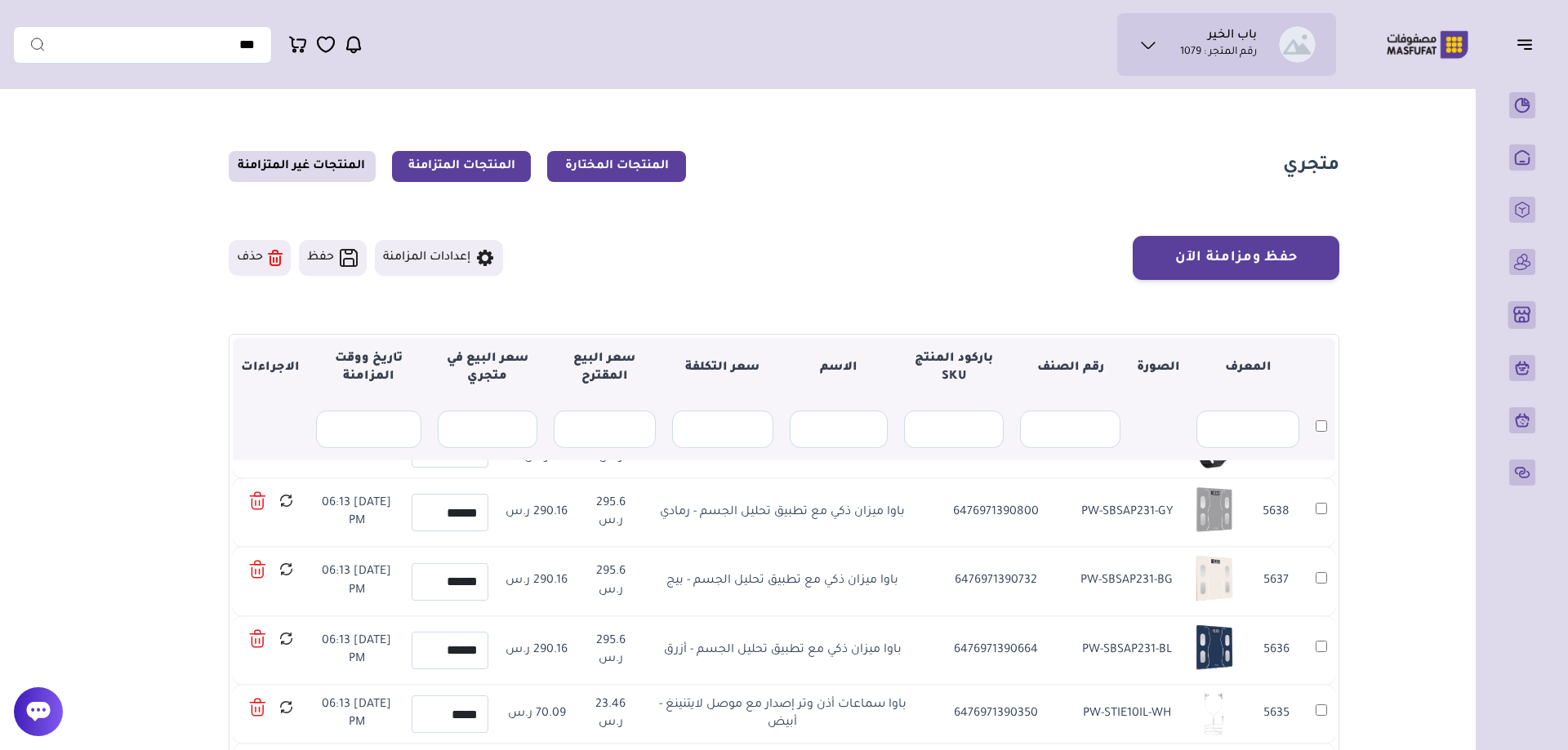
click at [632, 171] on link "المنتجات المختارة" at bounding box center [616, 165] width 139 height 31
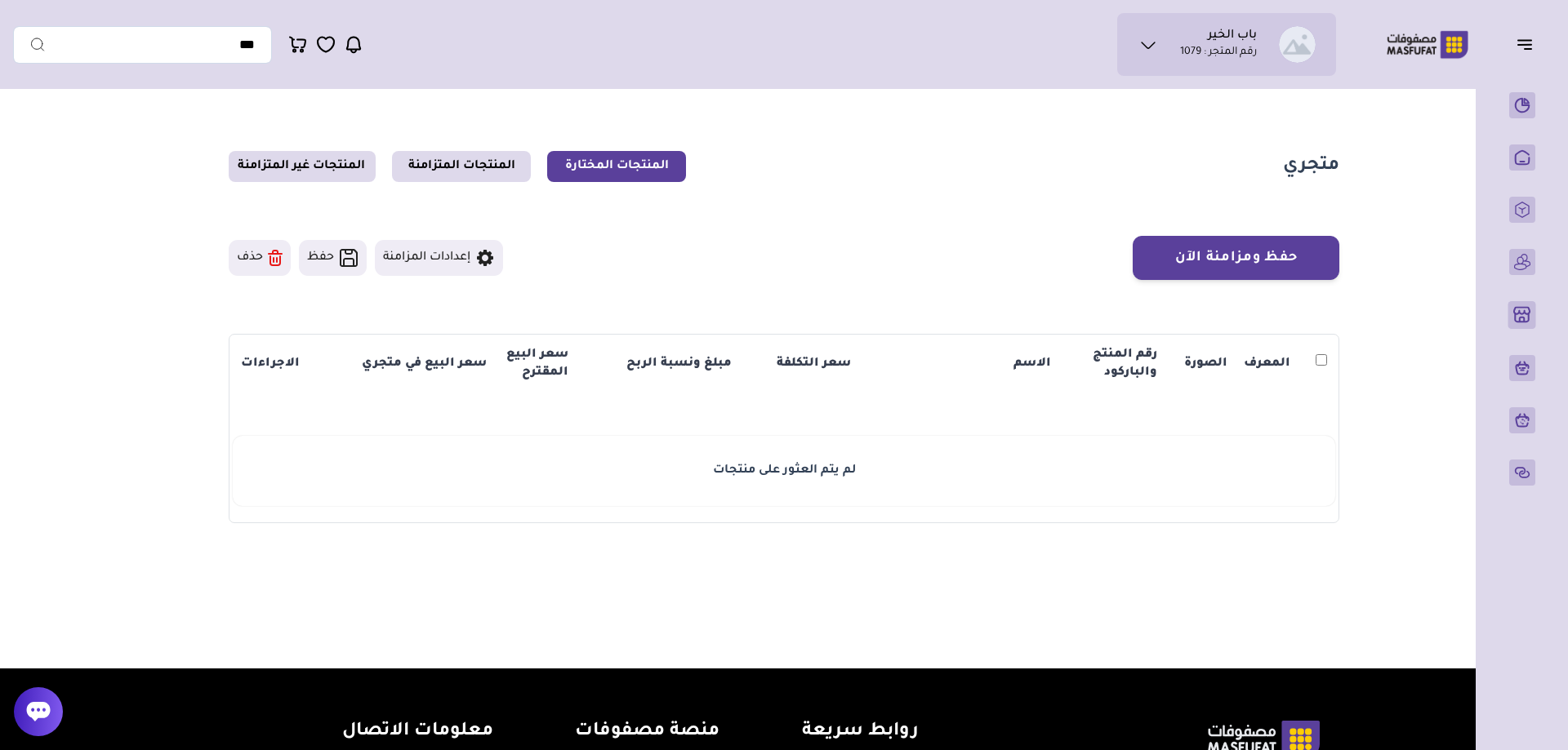
click at [1449, 454] on main "متجري المنتجات المختارة المنتجات المتزامنة المنتجات غير المتزامنة حفظ ومزامنة ا…" at bounding box center [784, 337] width 1542 height 481
click at [498, 171] on link "المنتجات المتزامنة" at bounding box center [462, 165] width 139 height 31
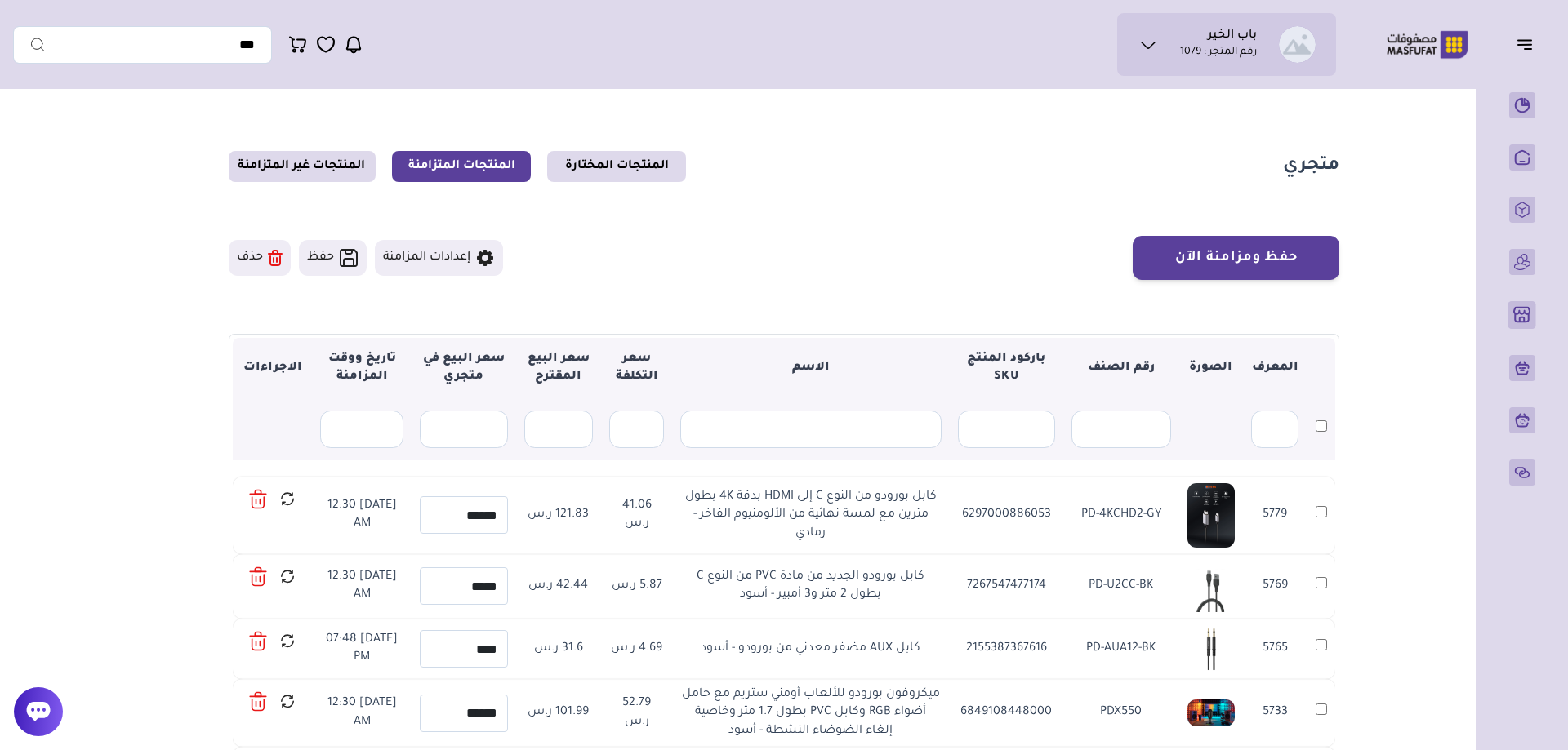
click at [1008, 179] on section "متجري المنتجات المختارة المنتجات المتزامنة المنتجات غير المتزامنة" at bounding box center [784, 165] width 1111 height 31
click at [1458, 202] on main "متجري المنتجات المختارة المنتجات المتزامنة المنتجات غير المتزامنة حفظ ومزامنة ا…" at bounding box center [784, 526] width 1542 height 859
